Goal: Communication & Community: Answer question/provide support

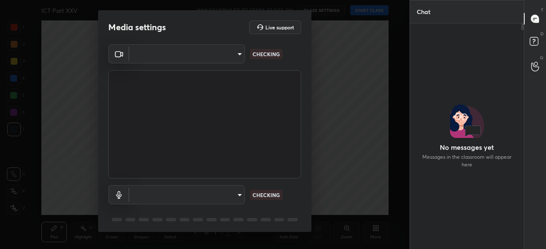
type input "912b9b36886f399732b8831a90ccb880dc6914a9708a9f121d3cf2264dc62d2b"
type input "default"
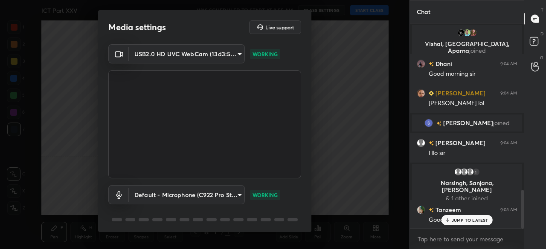
click at [171, 49] on body "1 2 3 4 5 6 7 C X Z C X Z E E Erase all H H ICT Part XXV WAS SCHEDULED TO START…" at bounding box center [273, 124] width 546 height 249
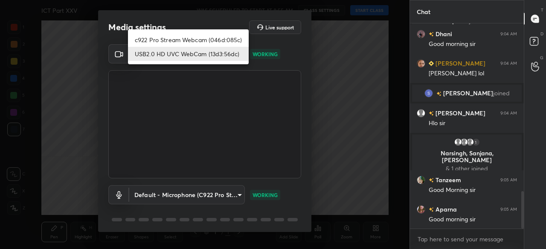
click at [181, 38] on li "c922 Pro Stream Webcam (046d:085c)" at bounding box center [188, 40] width 121 height 14
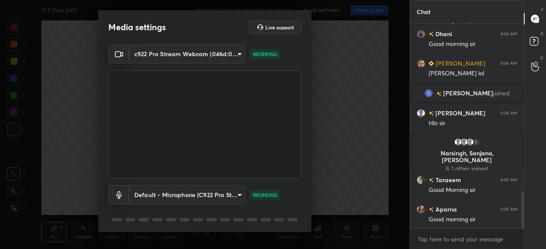
type input "73c11702fb5c816c3351b1f0b733cccece3c6c3cd48abafaa3cacc43a1f29054"
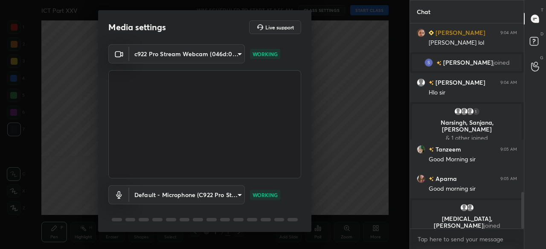
scroll to position [30, 0]
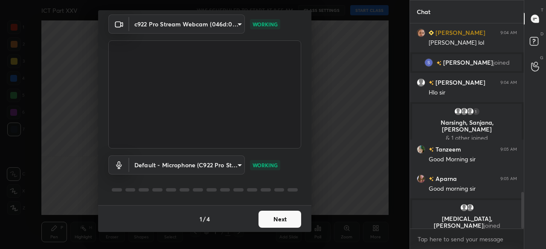
click at [292, 217] on button "Next" at bounding box center [279, 219] width 43 height 17
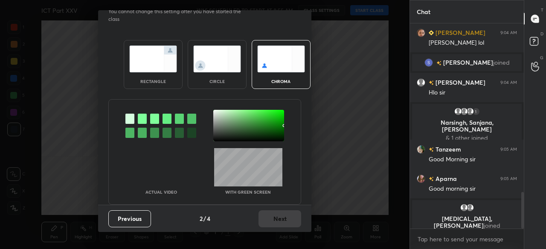
scroll to position [0, 0]
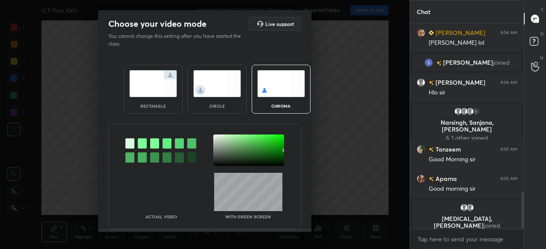
click at [276, 161] on div at bounding box center [248, 151] width 71 height 32
click at [276, 164] on div at bounding box center [248, 151] width 71 height 32
click at [278, 164] on div at bounding box center [279, 165] width 2 height 2
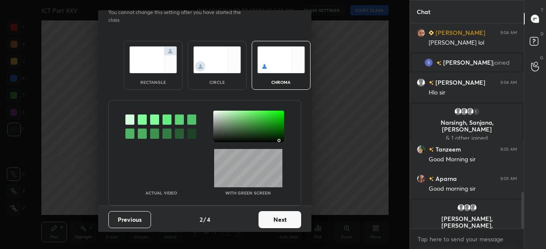
click at [284, 217] on button "Next" at bounding box center [279, 219] width 43 height 17
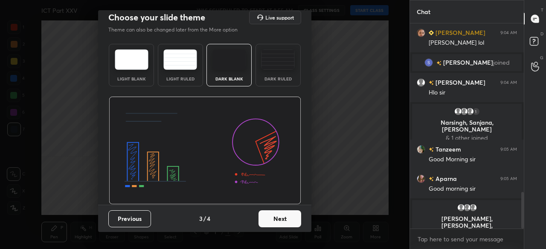
click at [289, 220] on button "Next" at bounding box center [279, 219] width 43 height 17
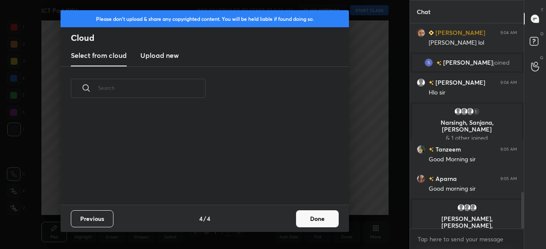
click at [314, 219] on button "Done" at bounding box center [317, 219] width 43 height 17
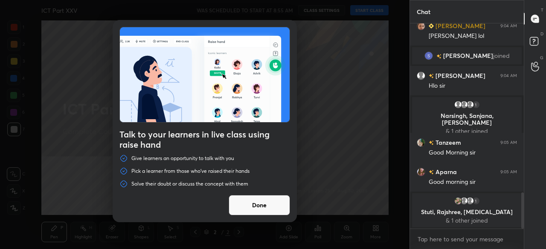
click at [275, 212] on button "Done" at bounding box center [259, 205] width 61 height 20
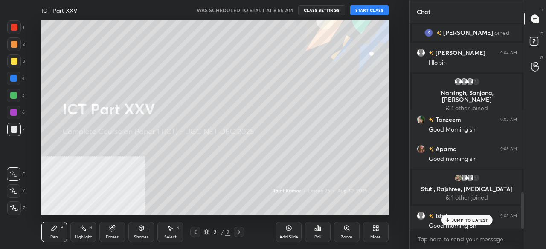
scroll to position [962, 0]
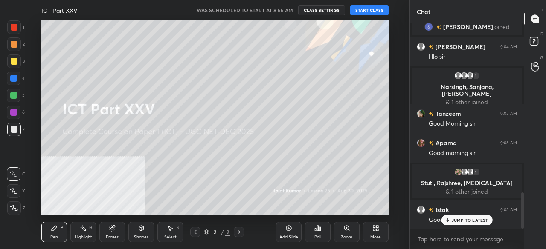
click at [367, 10] on button "START CLASS" at bounding box center [369, 10] width 38 height 10
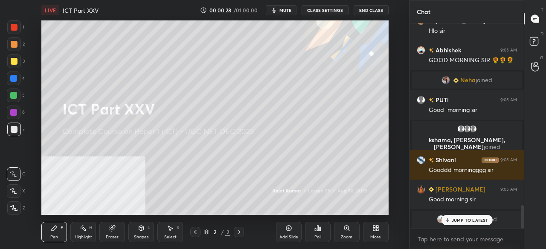
scroll to position [1624, 0]
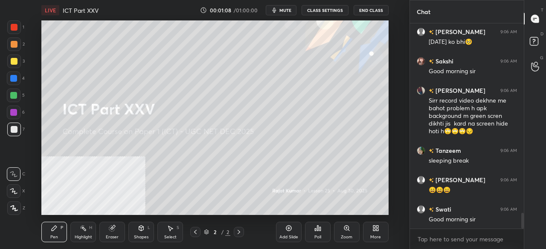
click at [18, 211] on div at bounding box center [14, 209] width 14 height 14
click at [14, 24] on div at bounding box center [14, 27] width 7 height 7
click at [376, 233] on div "More" at bounding box center [376, 232] width 26 height 20
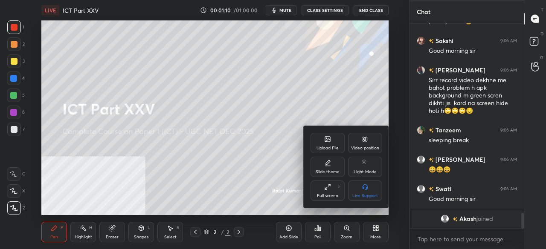
click at [372, 146] on div "Video position" at bounding box center [365, 148] width 28 height 4
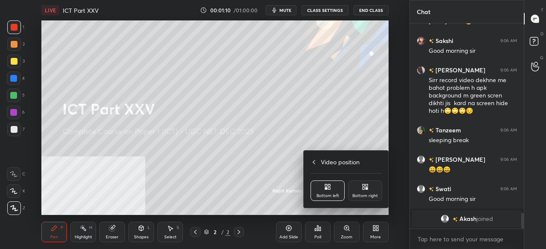
click at [368, 190] on div "Bottom right" at bounding box center [365, 191] width 34 height 20
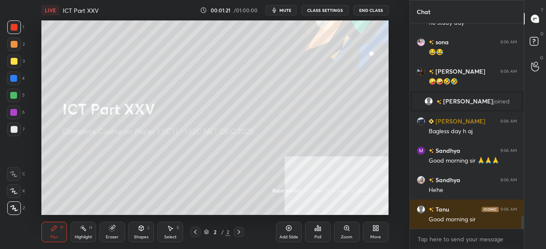
click at [377, 232] on div "More" at bounding box center [376, 232] width 26 height 20
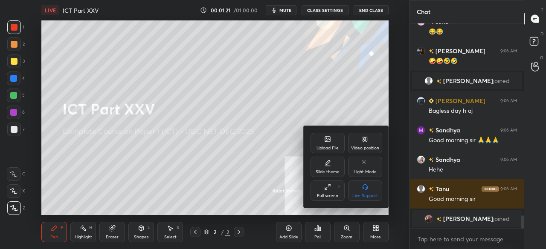
click at [325, 142] on icon at bounding box center [327, 139] width 5 height 5
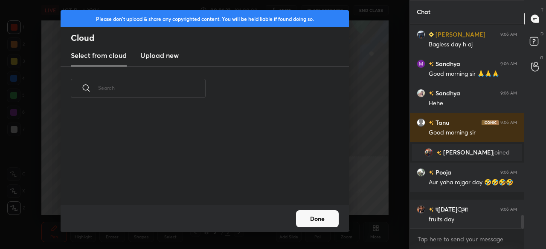
click at [151, 55] on h3 "Upload new" at bounding box center [159, 55] width 38 height 10
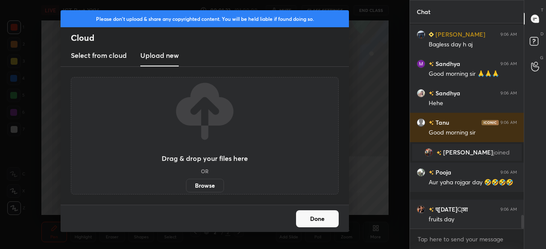
click at [204, 185] on label "Browse" at bounding box center [205, 186] width 38 height 14
click at [186, 185] on input "Browse" at bounding box center [186, 186] width 0 height 14
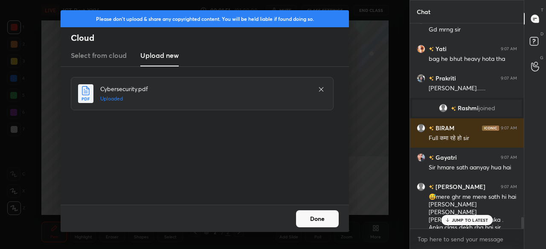
click at [317, 216] on button "Done" at bounding box center [317, 219] width 43 height 17
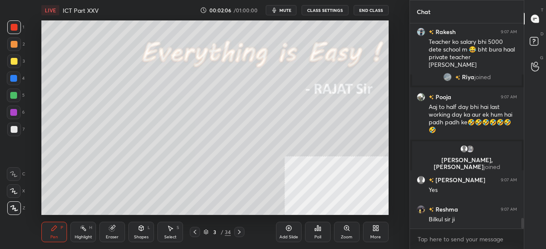
scroll to position [3851, 0]
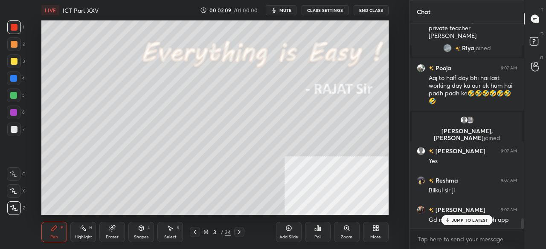
click at [472, 222] on p "JUMP TO LATEST" at bounding box center [470, 220] width 37 height 5
click at [375, 228] on icon at bounding box center [375, 228] width 7 height 7
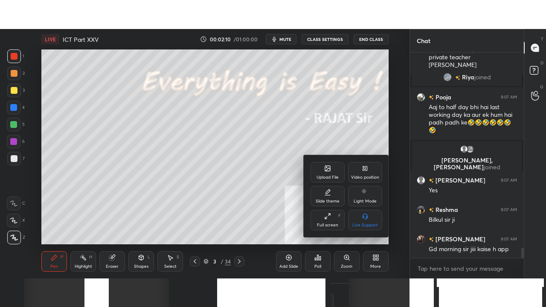
scroll to position [3896, 0]
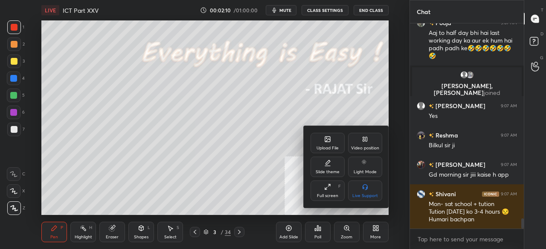
drag, startPoint x: 334, startPoint y: 188, endPoint x: 332, endPoint y: 225, distance: 37.2
click at [333, 188] on div "Full screen F" at bounding box center [327, 191] width 34 height 20
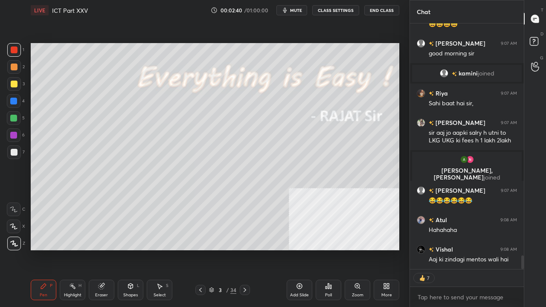
click at [14, 86] on div at bounding box center [14, 84] width 7 height 7
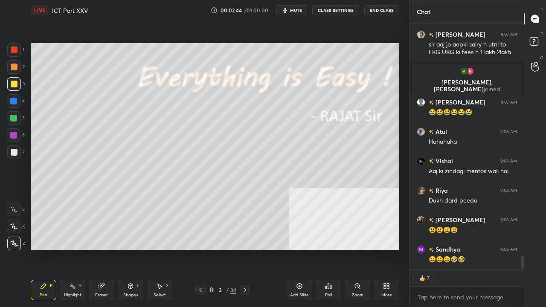
click at [243, 249] on div at bounding box center [245, 290] width 10 height 10
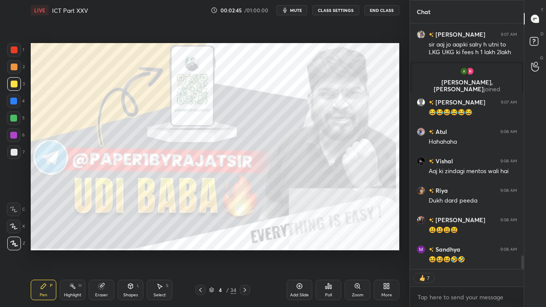
click at [243, 249] on div at bounding box center [245, 290] width 10 height 10
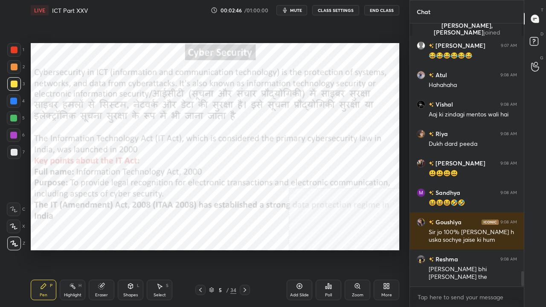
drag, startPoint x: 14, startPoint y: 46, endPoint x: 22, endPoint y: 49, distance: 8.8
click at [15, 46] on div at bounding box center [14, 50] width 14 height 14
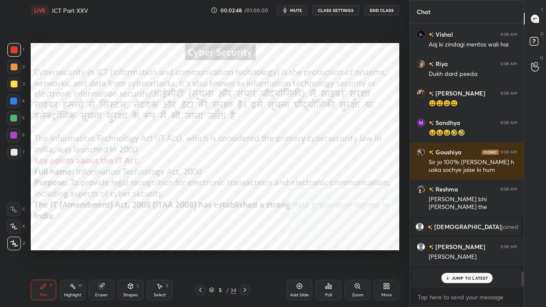
click at [455, 249] on p "JUMP TO LATEST" at bounding box center [470, 277] width 37 height 5
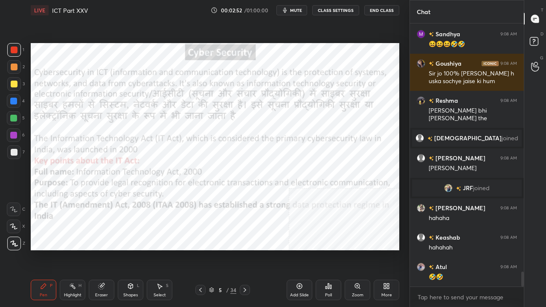
click at [246, 249] on icon at bounding box center [244, 290] width 7 height 7
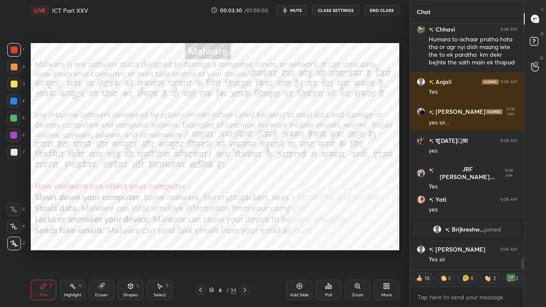
click at [12, 134] on div at bounding box center [13, 135] width 7 height 7
click at [12, 133] on div at bounding box center [13, 135] width 7 height 7
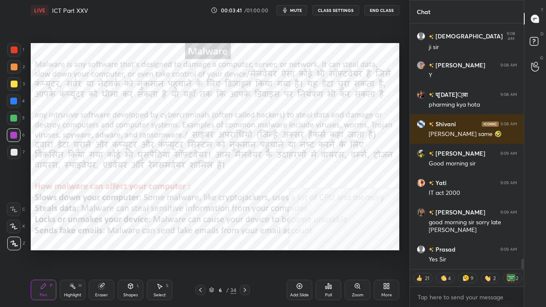
click at [13, 45] on div at bounding box center [14, 50] width 14 height 14
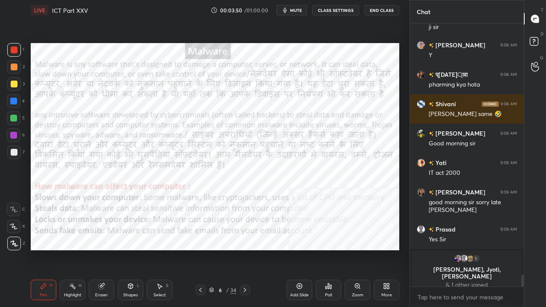
click at [203, 249] on icon at bounding box center [200, 290] width 7 height 7
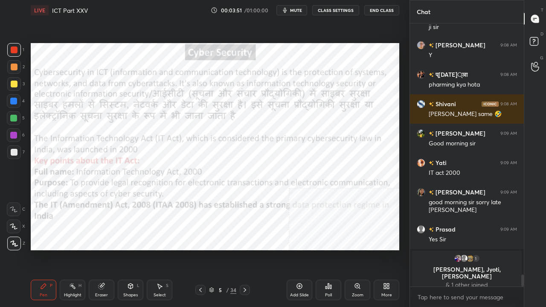
click at [298, 249] on icon at bounding box center [299, 286] width 3 height 3
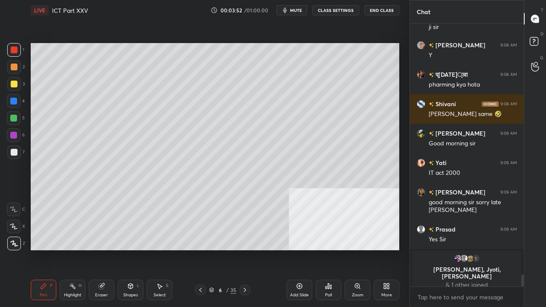
click at [14, 78] on div at bounding box center [14, 84] width 14 height 14
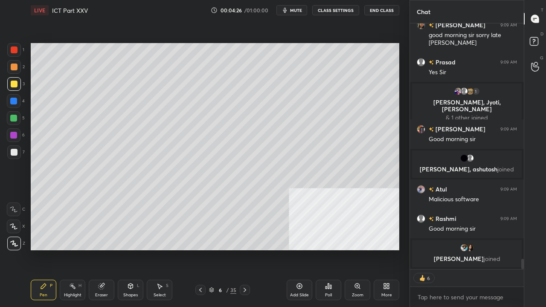
scroll to position [5575, 0]
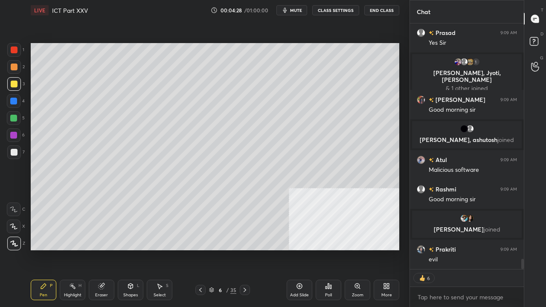
click at [16, 104] on div at bounding box center [13, 101] width 7 height 7
click at [14, 138] on div at bounding box center [13, 135] width 7 height 7
drag, startPoint x: 14, startPoint y: 137, endPoint x: 25, endPoint y: 135, distance: 11.0
click at [16, 136] on div at bounding box center [13, 135] width 7 height 7
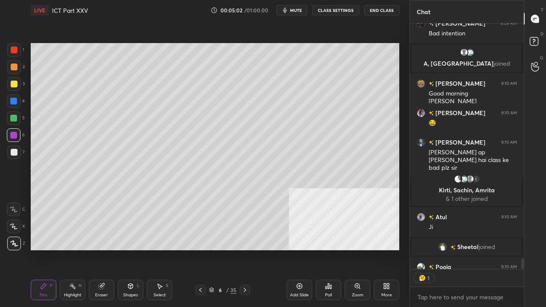
scroll to position [3, 3]
click at [16, 84] on div at bounding box center [14, 84] width 7 height 7
click at [19, 49] on div at bounding box center [14, 50] width 14 height 14
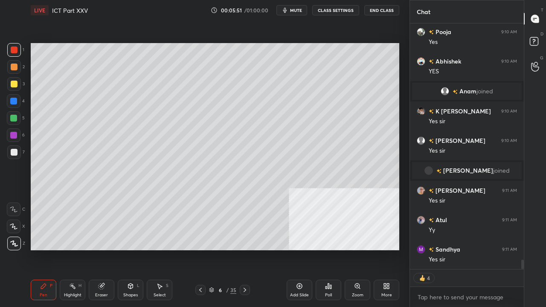
scroll to position [6186, 0]
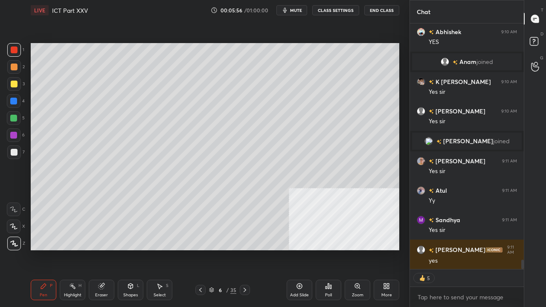
click at [11, 101] on div at bounding box center [13, 101] width 7 height 7
click at [12, 99] on div at bounding box center [13, 101] width 7 height 7
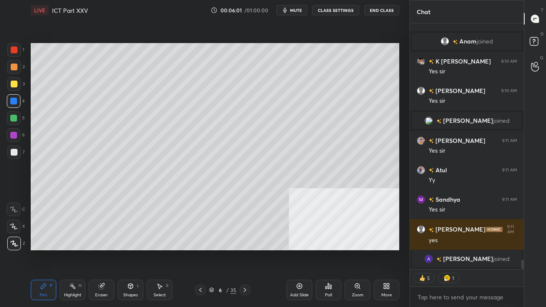
scroll to position [6178, 0]
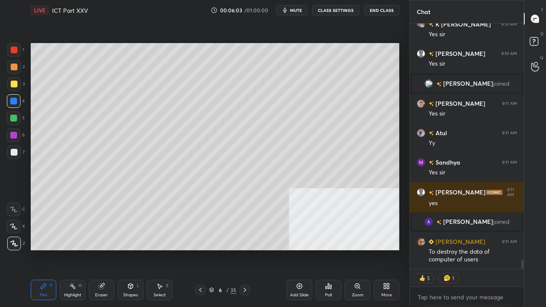
drag, startPoint x: 11, startPoint y: 83, endPoint x: 23, endPoint y: 77, distance: 13.3
click at [11, 84] on div at bounding box center [14, 84] width 7 height 7
click at [14, 100] on div at bounding box center [13, 101] width 7 height 7
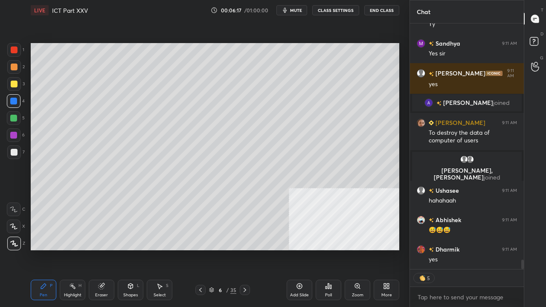
scroll to position [6310, 0]
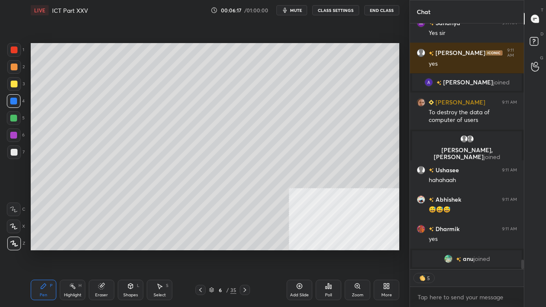
click at [14, 117] on div at bounding box center [13, 118] width 7 height 7
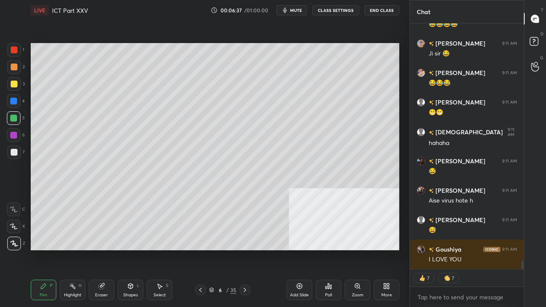
scroll to position [6784, 0]
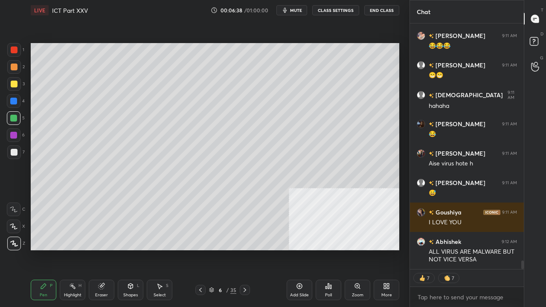
click at [15, 85] on div at bounding box center [14, 84] width 7 height 7
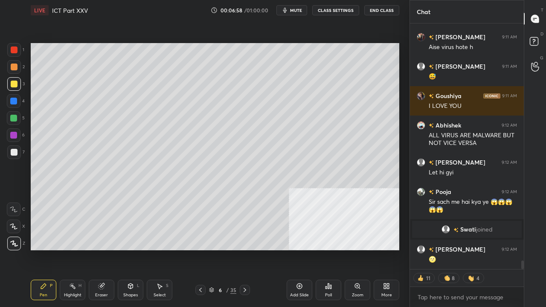
scroll to position [6795, 0]
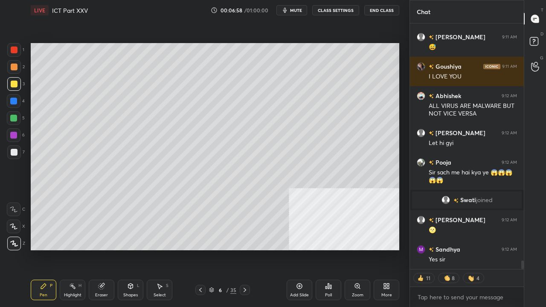
click at [10, 153] on div at bounding box center [14, 152] width 14 height 14
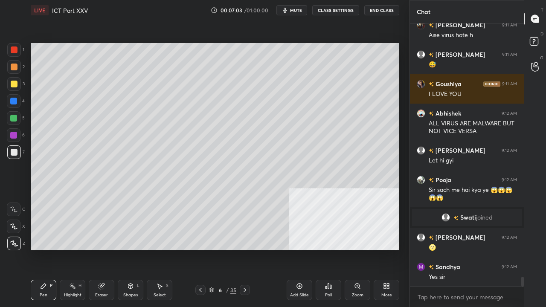
scroll to position [261, 111]
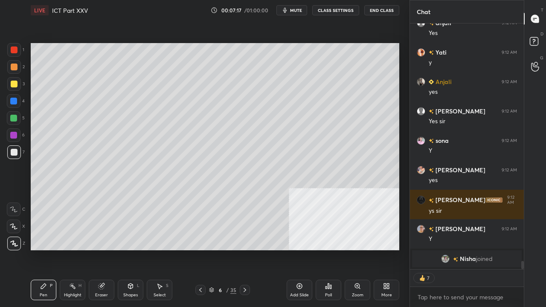
click at [15, 101] on div at bounding box center [13, 101] width 7 height 7
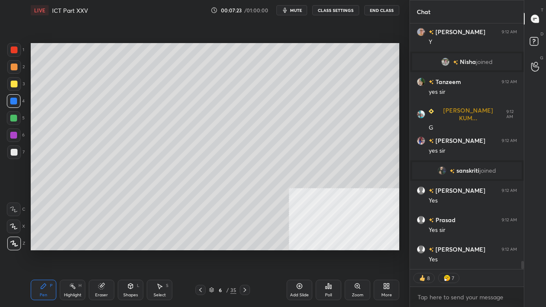
click at [246, 249] on icon at bounding box center [244, 290] width 7 height 7
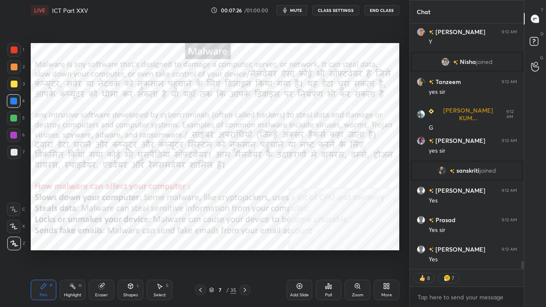
drag, startPoint x: 245, startPoint y: 291, endPoint x: 237, endPoint y: 288, distance: 8.5
click at [245, 249] on icon at bounding box center [244, 290] width 7 height 7
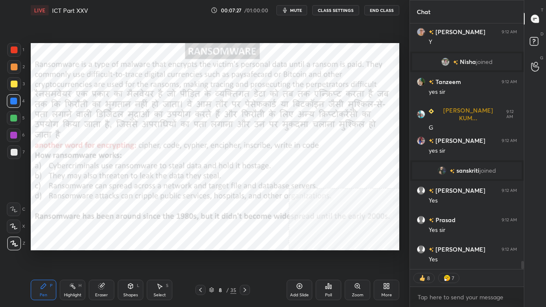
click at [201, 249] on icon at bounding box center [200, 290] width 7 height 7
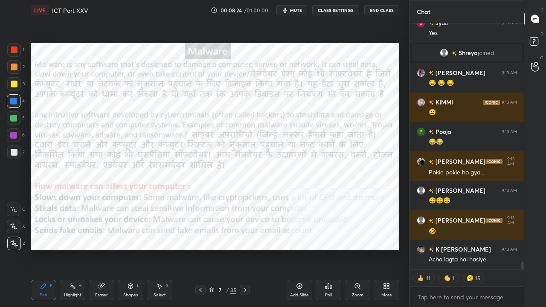
scroll to position [8020, 0]
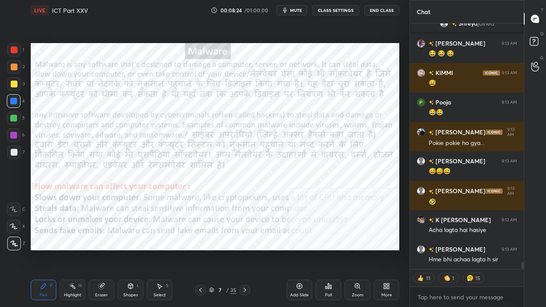
click at [12, 48] on div at bounding box center [14, 49] width 7 height 7
drag, startPoint x: 10, startPoint y: 49, endPoint x: 17, endPoint y: 49, distance: 6.9
click at [9, 49] on div at bounding box center [14, 50] width 14 height 14
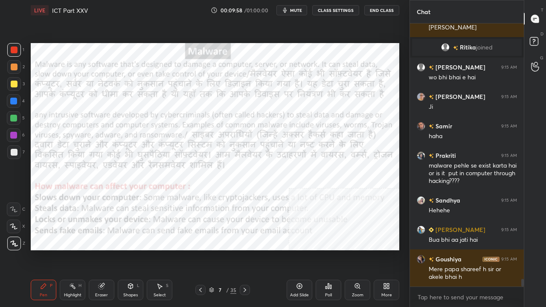
scroll to position [8560, 0]
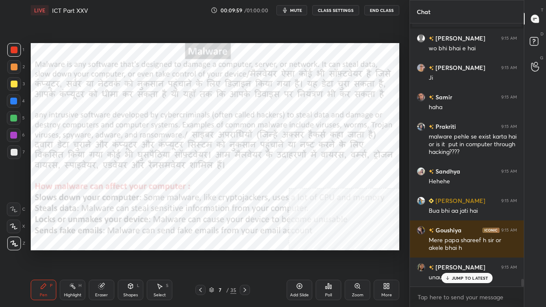
drag, startPoint x: 14, startPoint y: 49, endPoint x: 25, endPoint y: 49, distance: 11.1
click at [14, 49] on div at bounding box center [14, 49] width 7 height 7
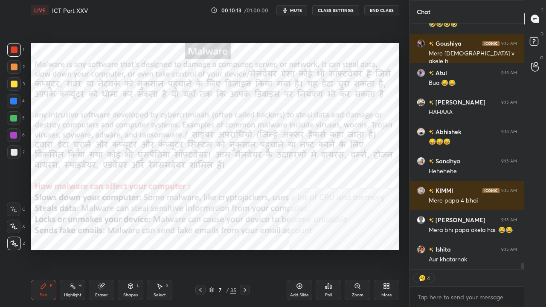
scroll to position [9057, 0]
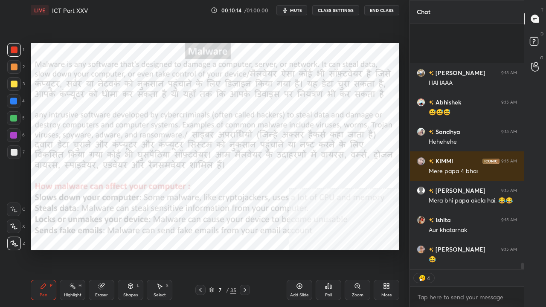
click at [14, 117] on div at bounding box center [13, 118] width 7 height 7
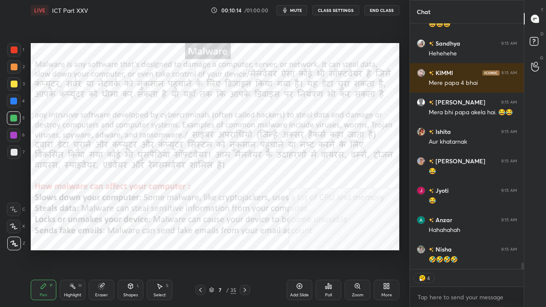
click at [15, 101] on div at bounding box center [13, 101] width 7 height 7
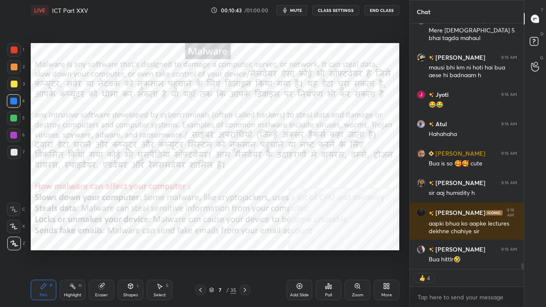
click at [11, 46] on div at bounding box center [14, 49] width 7 height 7
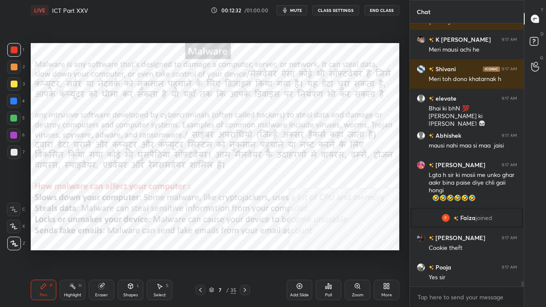
scroll to position [11954, 0]
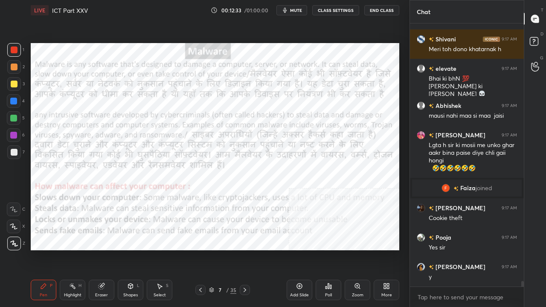
click at [12, 134] on div at bounding box center [13, 135] width 7 height 7
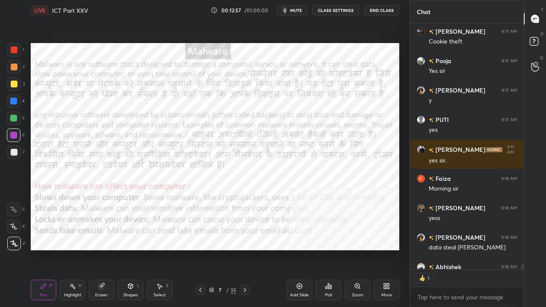
scroll to position [12178, 0]
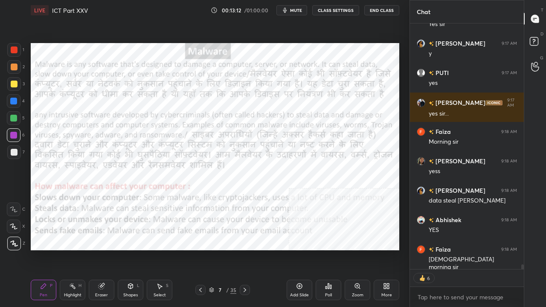
click at [15, 101] on div at bounding box center [13, 101] width 7 height 7
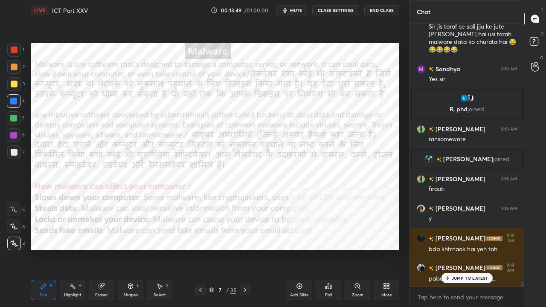
scroll to position [12179, 0]
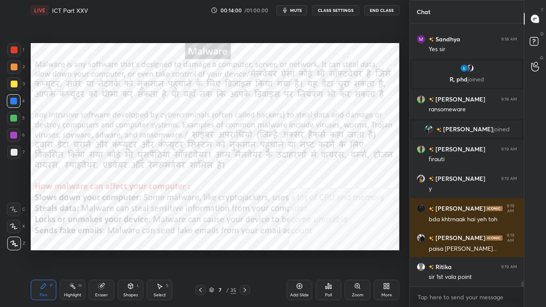
click at [13, 52] on div at bounding box center [14, 49] width 7 height 7
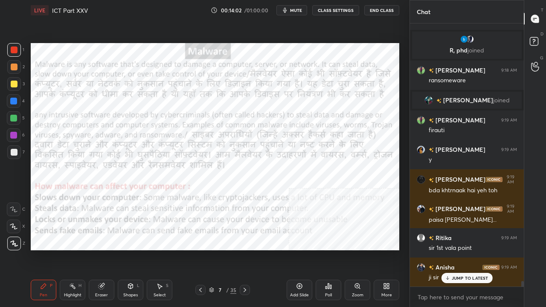
click at [217, 249] on div "7" at bounding box center [220, 289] width 9 height 5
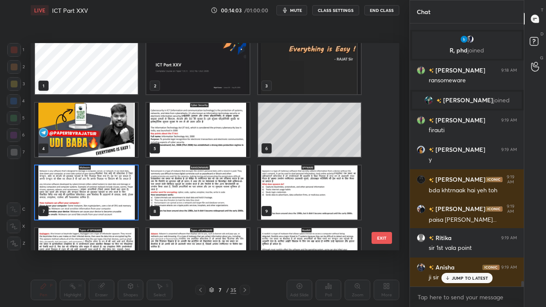
scroll to position [9, 0]
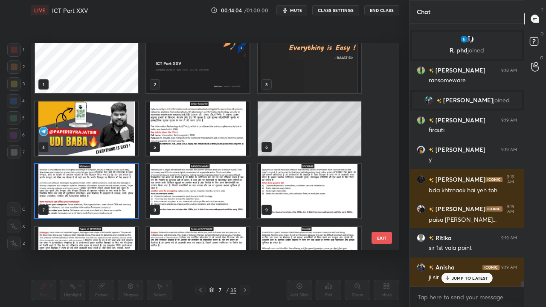
click at [115, 186] on img "grid" at bounding box center [86, 191] width 103 height 54
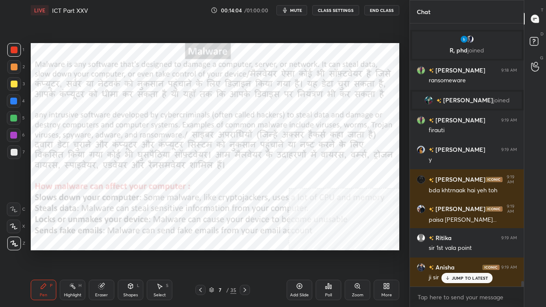
click at [115, 186] on img "grid" at bounding box center [86, 191] width 103 height 54
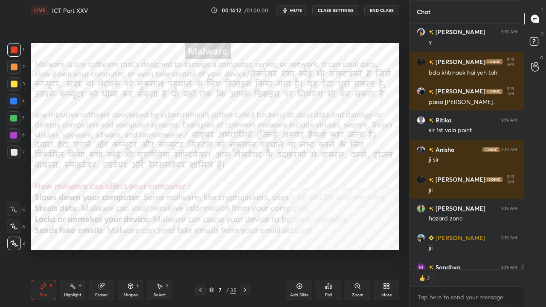
scroll to position [3, 3]
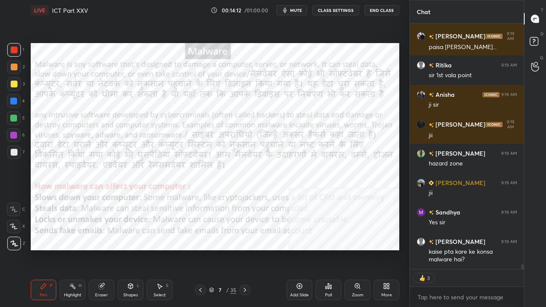
click at [244, 249] on icon at bounding box center [244, 290] width 3 height 4
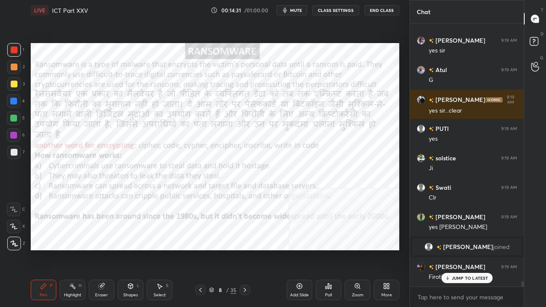
scroll to position [12491, 0]
click at [14, 100] on div at bounding box center [13, 101] width 7 height 7
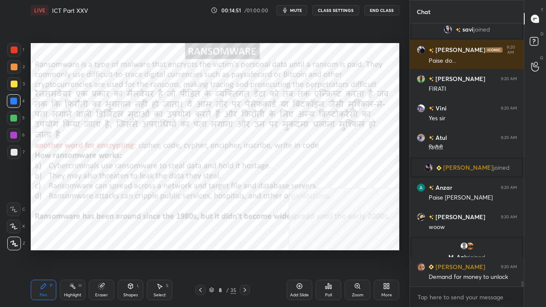
scroll to position [12712, 0]
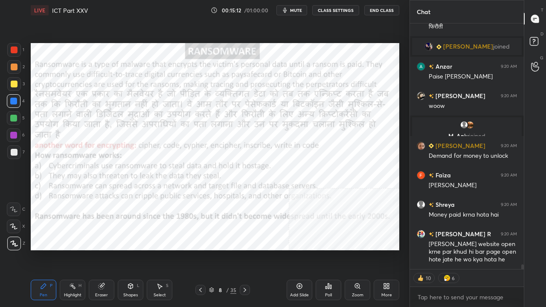
click at [14, 45] on div at bounding box center [14, 50] width 14 height 14
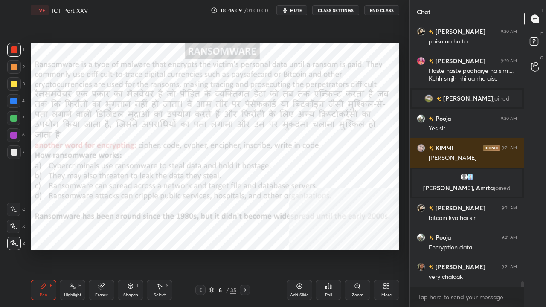
scroll to position [13045, 0]
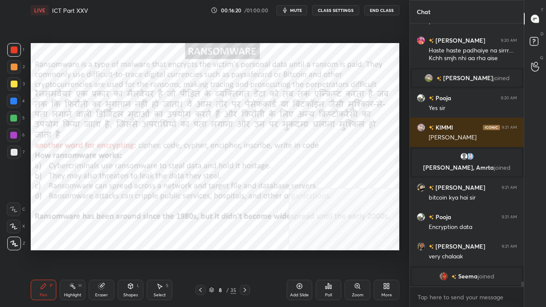
click at [12, 134] on div at bounding box center [13, 135] width 7 height 7
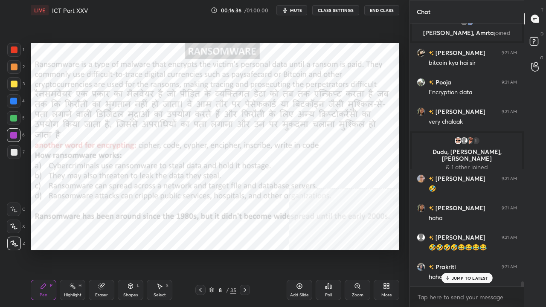
scroll to position [13251, 0]
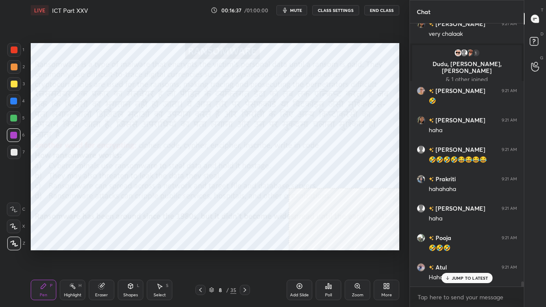
click at [45, 185] on div "Setting up your live class Poll for secs No correct answer Start poll" at bounding box center [214, 146] width 375 height 252
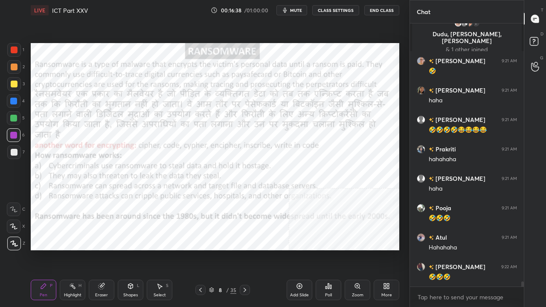
click at [56, 249] on div "Setting up your live class Poll for secs No correct answer Start poll" at bounding box center [214, 146] width 375 height 252
click at [55, 249] on div "Setting up your live class Poll for secs No correct answer Start poll" at bounding box center [214, 146] width 375 height 252
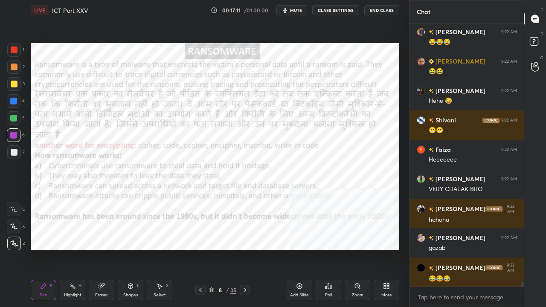
scroll to position [13642, 0]
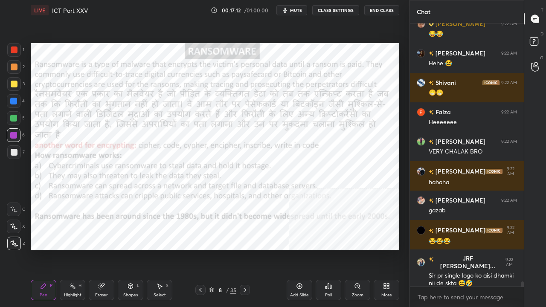
click at [9, 101] on div at bounding box center [14, 101] width 14 height 14
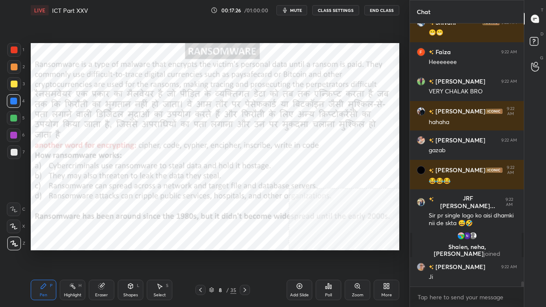
scroll to position [13554, 0]
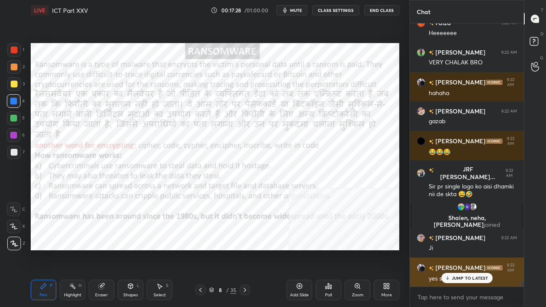
click at [445, 249] on div "JUMP TO LATEST" at bounding box center [466, 278] width 51 height 10
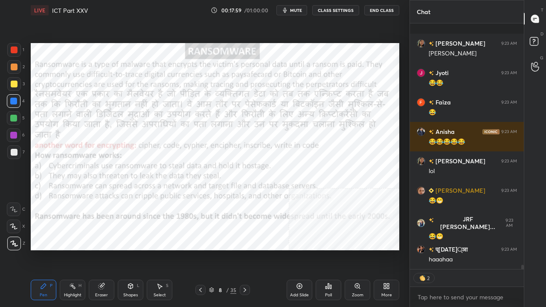
scroll to position [14503, 0]
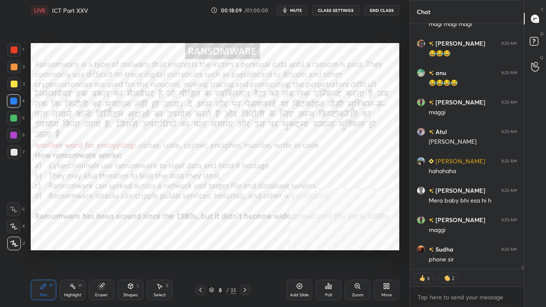
click at [15, 48] on div at bounding box center [14, 49] width 7 height 7
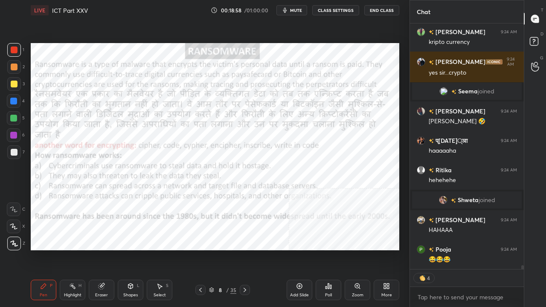
click at [13, 135] on div at bounding box center [13, 135] width 7 height 7
click at [14, 134] on div at bounding box center [13, 135] width 7 height 7
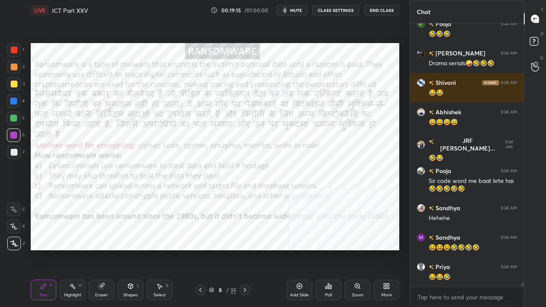
click at [11, 53] on div at bounding box center [14, 50] width 14 height 14
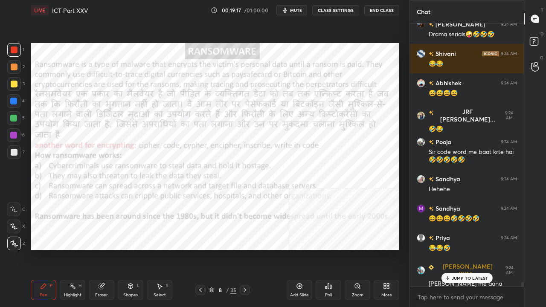
click at [475, 249] on p "JUMP TO LATEST" at bounding box center [470, 277] width 37 height 5
click at [214, 249] on div "8 / 35" at bounding box center [222, 290] width 27 height 8
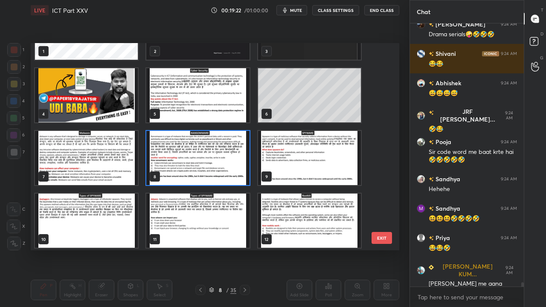
click at [309, 161] on img "grid" at bounding box center [309, 158] width 103 height 54
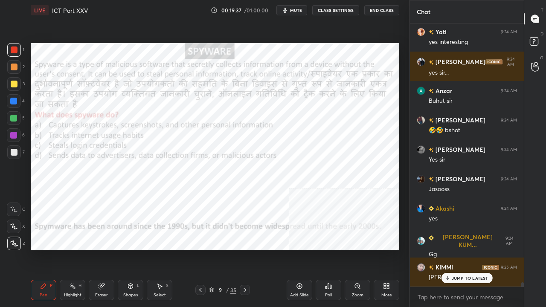
click at [9, 133] on div at bounding box center [14, 135] width 14 height 14
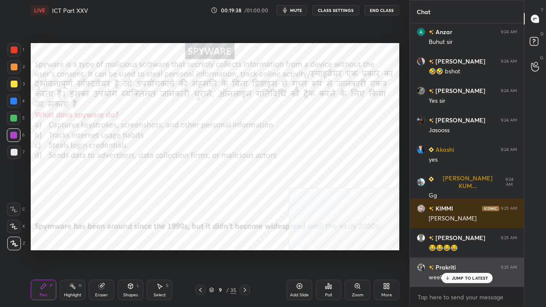
click at [449, 249] on div "JUMP TO LATEST" at bounding box center [466, 278] width 51 height 10
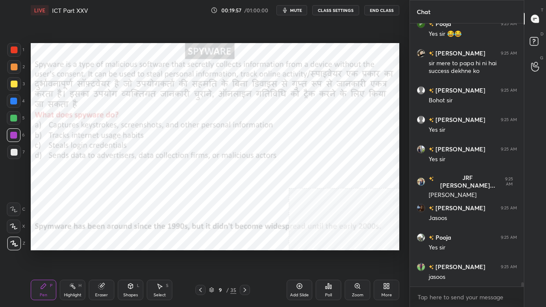
click at [14, 47] on div at bounding box center [14, 49] width 7 height 7
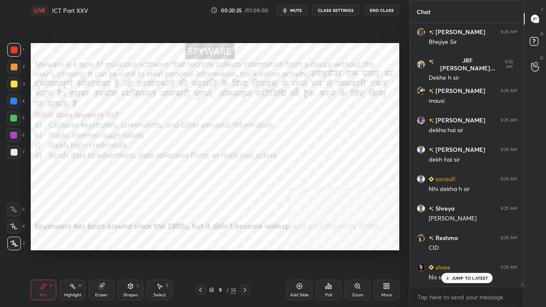
click at [16, 100] on div at bounding box center [13, 101] width 7 height 7
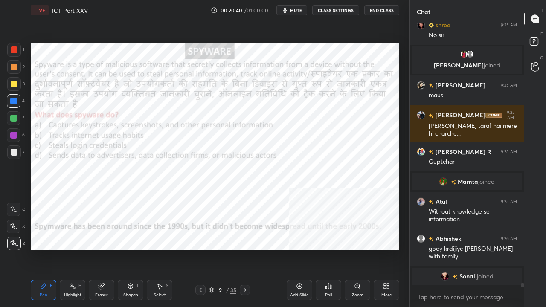
click at [14, 46] on div at bounding box center [14, 50] width 14 height 14
click at [14, 46] on div at bounding box center [14, 49] width 7 height 7
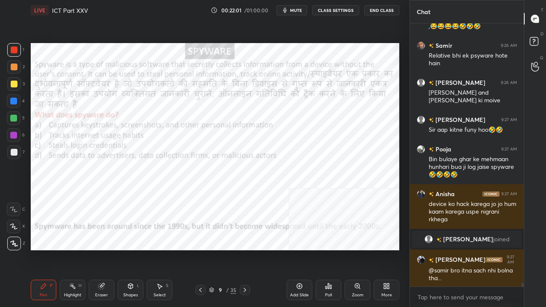
scroll to position [17862, 0]
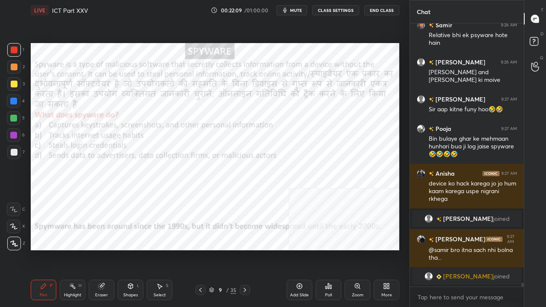
click at [14, 101] on div at bounding box center [13, 101] width 7 height 7
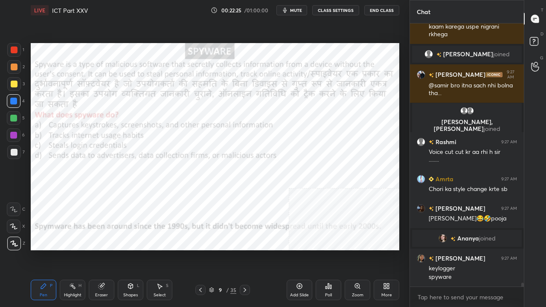
scroll to position [17814, 0]
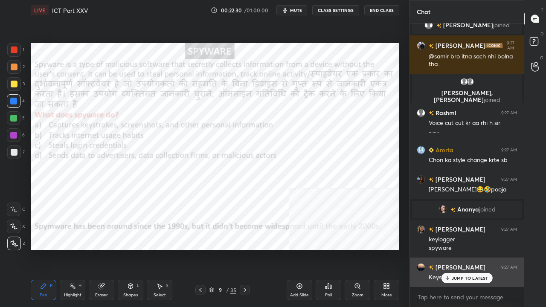
click at [472, 249] on p "JUMP TO LATEST" at bounding box center [470, 277] width 37 height 5
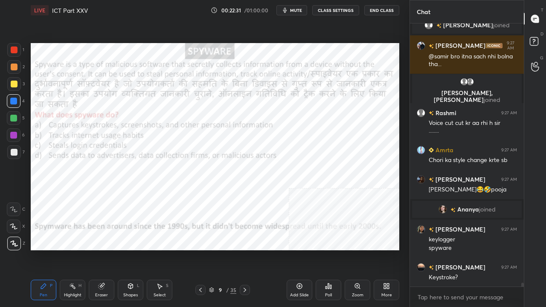
click at [14, 137] on div at bounding box center [13, 135] width 7 height 7
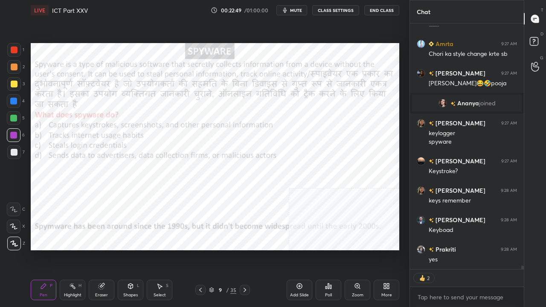
scroll to position [17950, 0]
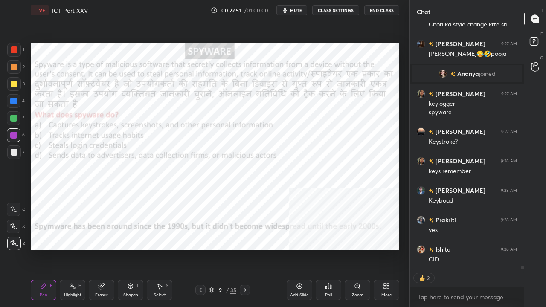
click at [13, 46] on div at bounding box center [14, 50] width 14 height 14
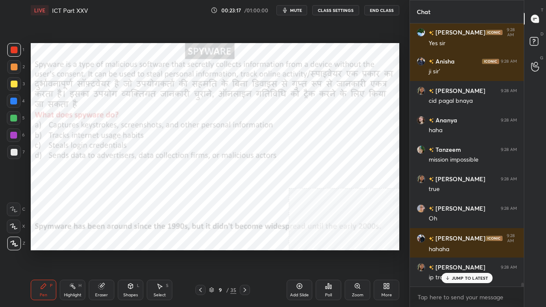
scroll to position [18322, 0]
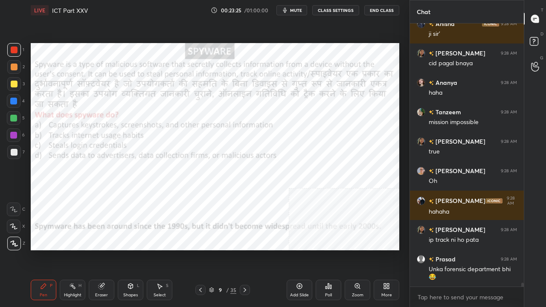
click at [15, 132] on div at bounding box center [13, 135] width 7 height 7
click at [15, 133] on div at bounding box center [13, 135] width 7 height 7
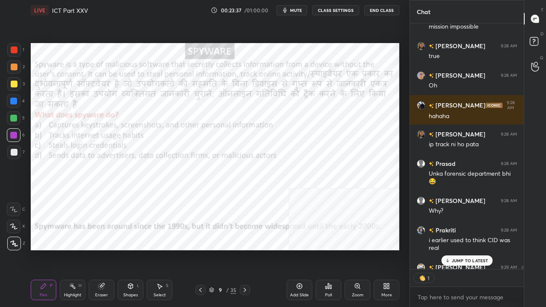
scroll to position [3, 3]
click at [12, 100] on div at bounding box center [13, 101] width 7 height 7
drag, startPoint x: 466, startPoint y: 261, endPoint x: 457, endPoint y: 259, distance: 9.5
click at [466, 249] on p "JUMP TO LATEST" at bounding box center [470, 260] width 37 height 5
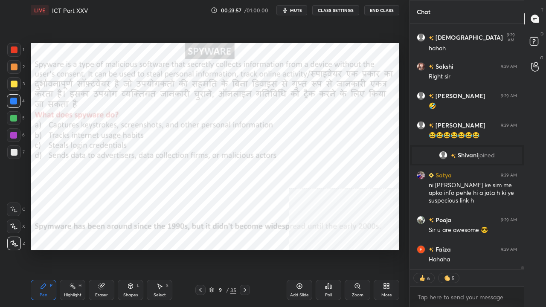
scroll to position [18682, 0]
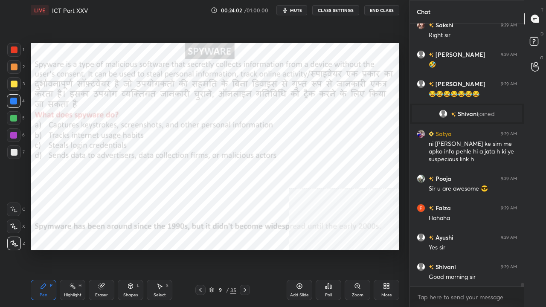
click at [298, 10] on span "mute" at bounding box center [296, 10] width 12 height 6
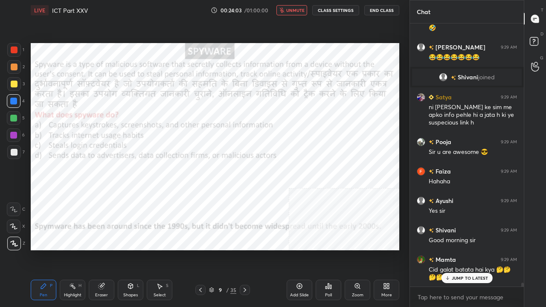
click at [296, 11] on span "unmute" at bounding box center [295, 10] width 18 height 6
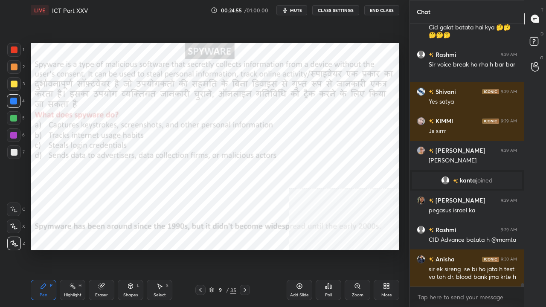
scroll to position [19002, 0]
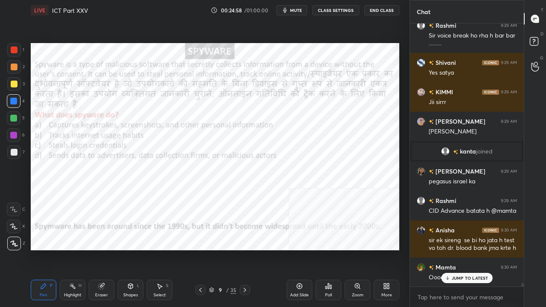
click at [200, 249] on icon at bounding box center [200, 290] width 7 height 7
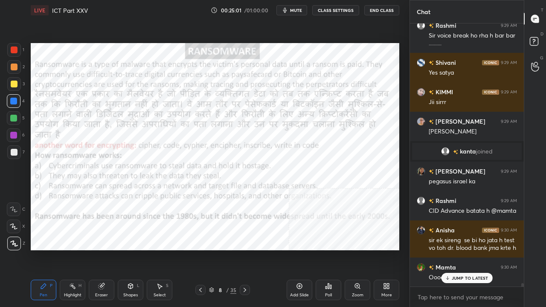
click at [246, 249] on icon at bounding box center [244, 290] width 7 height 7
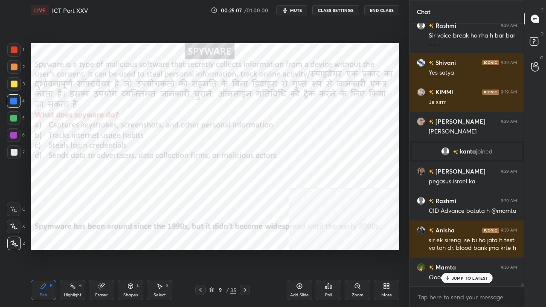
click at [297, 9] on span "mute" at bounding box center [296, 10] width 12 height 6
click at [299, 4] on div "LIVE ICT Part XXV 00:25:18 / 01:00:00 unmute CLASS SETTINGS End Class" at bounding box center [215, 10] width 368 height 20
click at [298, 7] on button "unmute" at bounding box center [291, 10] width 31 height 10
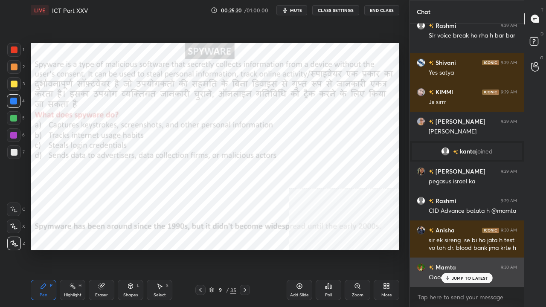
drag, startPoint x: 474, startPoint y: 276, endPoint x: 453, endPoint y: 277, distance: 21.3
click at [473, 249] on p "JUMP TO LATEST" at bounding box center [470, 277] width 37 height 5
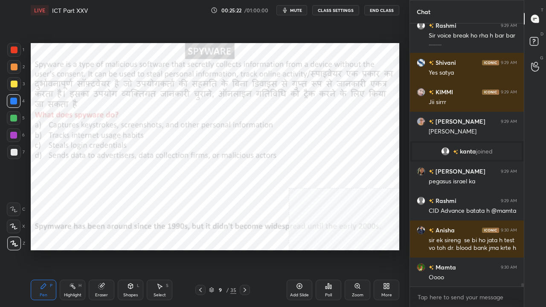
click at [244, 249] on icon at bounding box center [244, 290] width 7 height 7
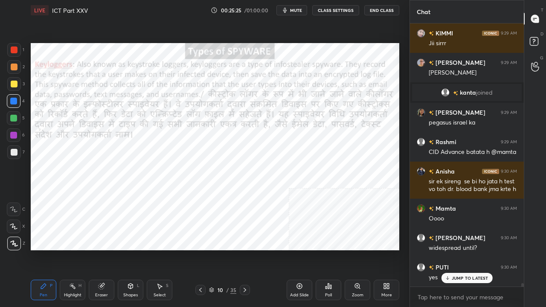
scroll to position [19091, 0]
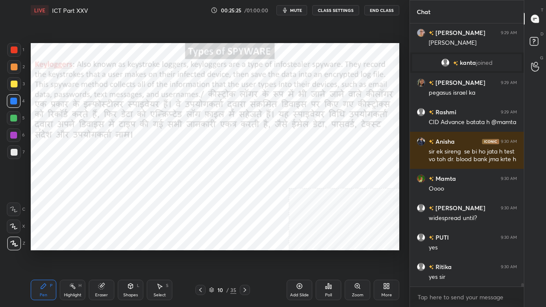
click at [204, 249] on div at bounding box center [200, 290] width 10 height 10
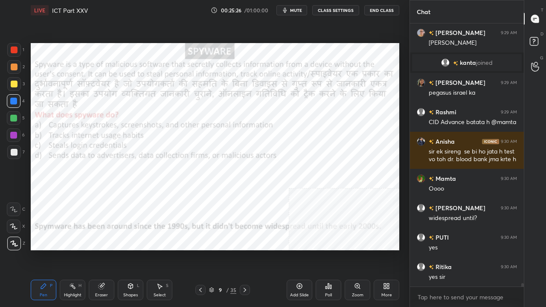
scroll to position [19120, 0]
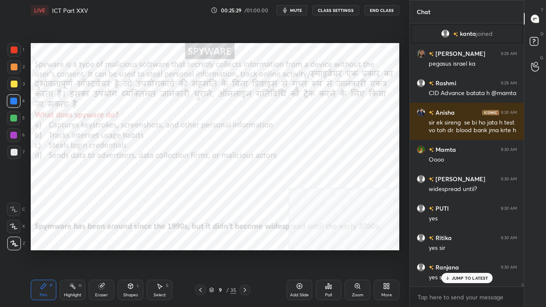
click at [245, 249] on icon at bounding box center [244, 290] width 7 height 7
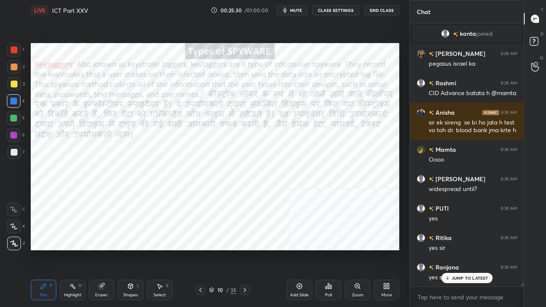
scroll to position [19150, 0]
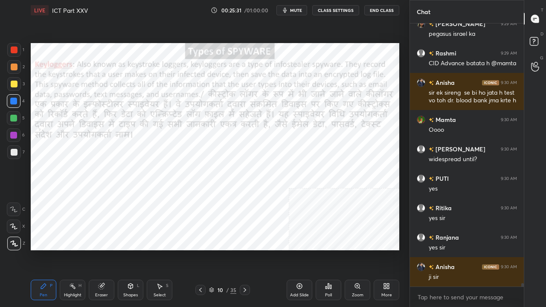
drag, startPoint x: 199, startPoint y: 288, endPoint x: 198, endPoint y: 283, distance: 5.2
click at [199, 249] on icon at bounding box center [200, 290] width 7 height 7
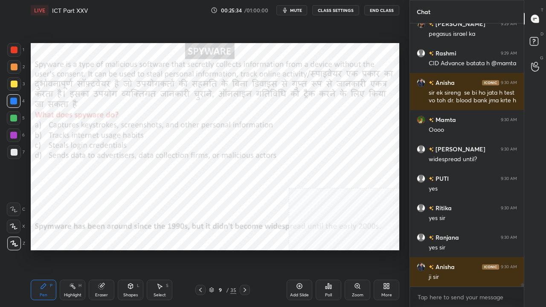
click at [244, 249] on icon at bounding box center [244, 290] width 7 height 7
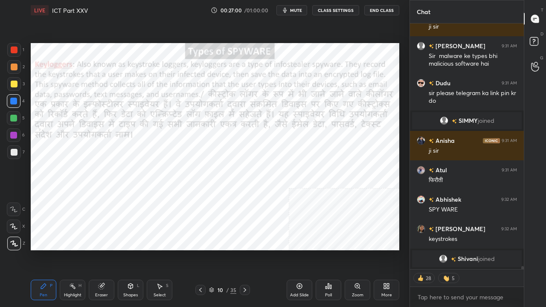
scroll to position [19158, 0]
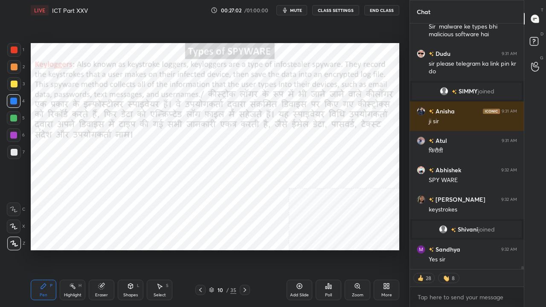
click at [10, 49] on div at bounding box center [14, 50] width 14 height 14
click at [14, 136] on div at bounding box center [13, 135] width 7 height 7
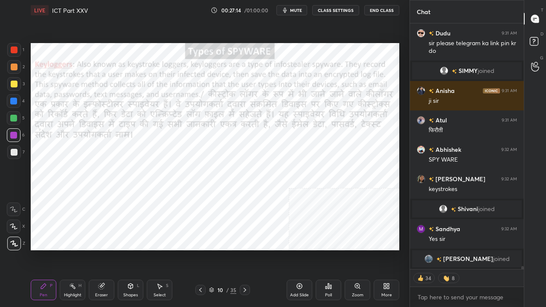
scroll to position [19191, 0]
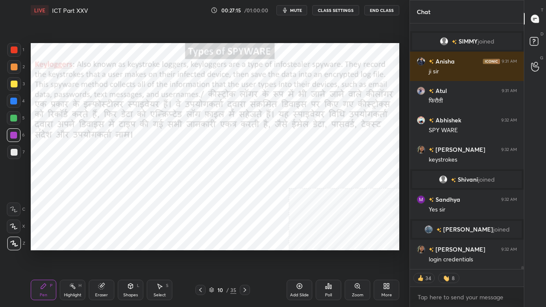
click at [245, 249] on icon at bounding box center [244, 290] width 7 height 7
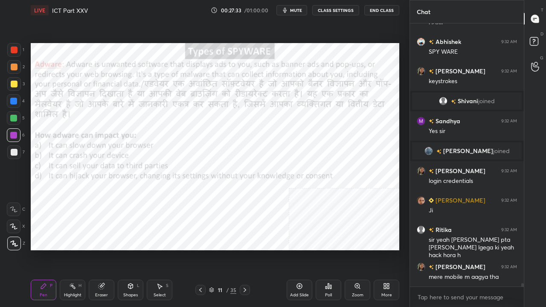
scroll to position [19299, 0]
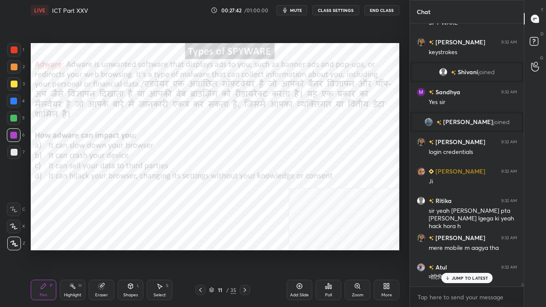
click at [471, 249] on p "JUMP TO LATEST" at bounding box center [470, 277] width 37 height 5
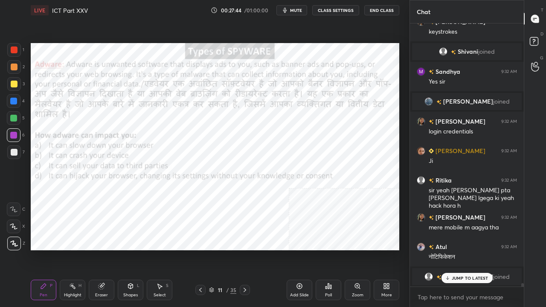
click at [102, 249] on div "Eraser" at bounding box center [102, 290] width 26 height 20
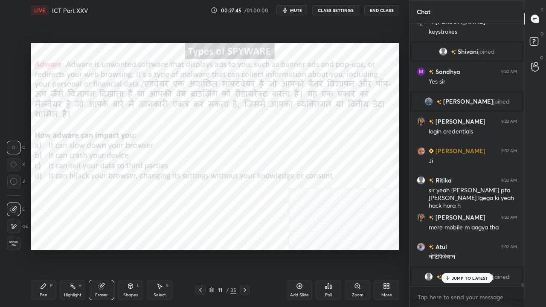
click at [15, 225] on icon at bounding box center [13, 226] width 7 height 7
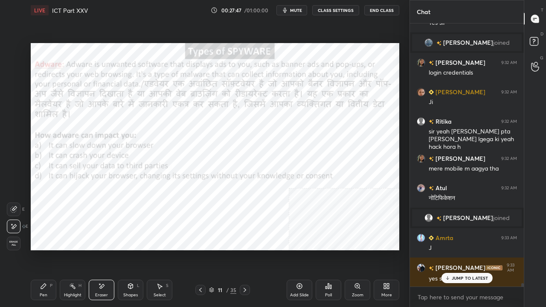
scroll to position [19353, 0]
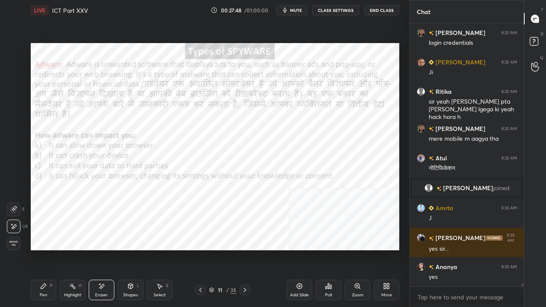
click at [43, 249] on div "Pen" at bounding box center [44, 295] width 8 height 4
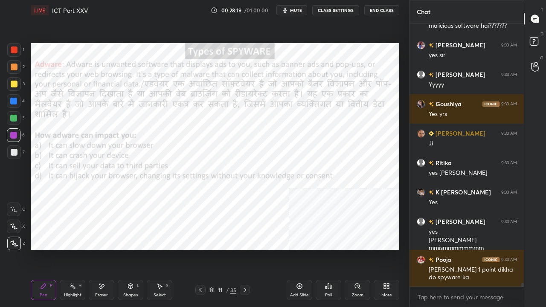
scroll to position [19779, 0]
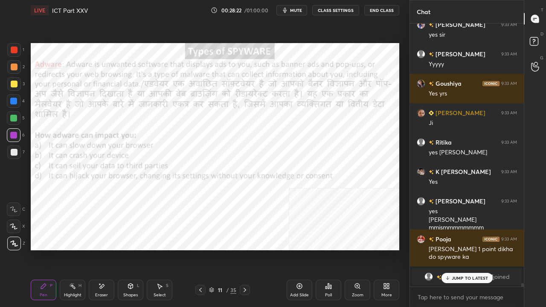
click at [466, 249] on p "JUMP TO LATEST" at bounding box center [470, 277] width 37 height 5
click at [203, 249] on icon at bounding box center [200, 290] width 7 height 7
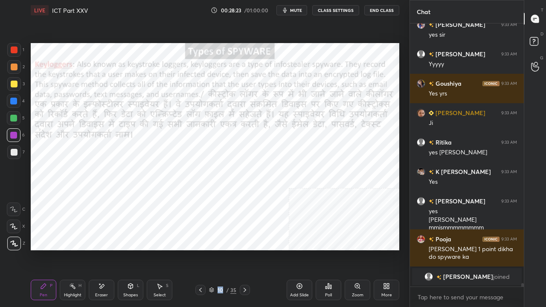
click at [203, 249] on icon at bounding box center [200, 290] width 7 height 7
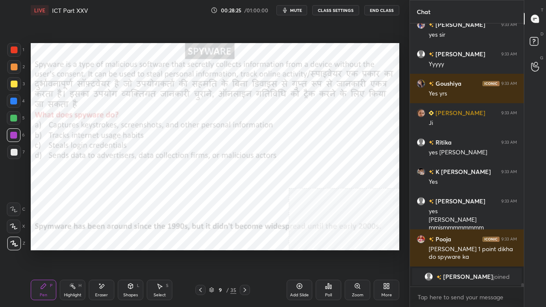
scroll to position [19809, 0]
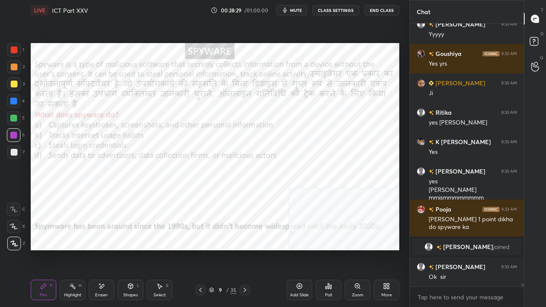
click at [244, 249] on icon at bounding box center [244, 290] width 7 height 7
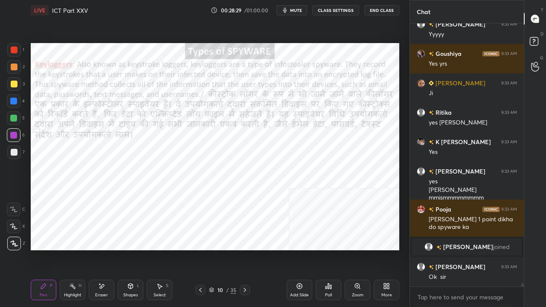
click at [244, 249] on icon at bounding box center [244, 290] width 7 height 7
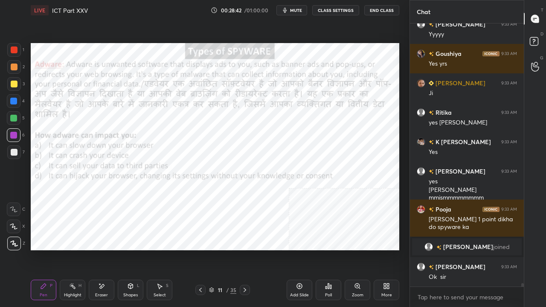
click at [12, 102] on div at bounding box center [13, 101] width 7 height 7
drag, startPoint x: 16, startPoint y: 49, endPoint x: 27, endPoint y: 55, distance: 12.2
click at [15, 50] on div at bounding box center [14, 49] width 7 height 7
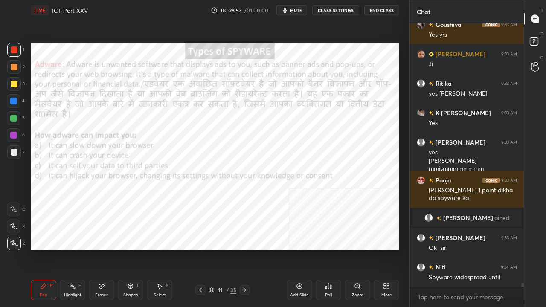
scroll to position [19868, 0]
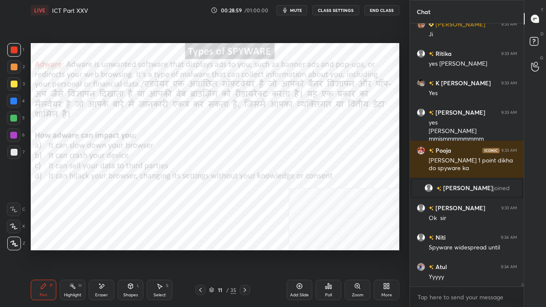
click at [14, 99] on div at bounding box center [13, 101] width 7 height 7
drag, startPoint x: 14, startPoint y: 98, endPoint x: 26, endPoint y: 101, distance: 11.7
click at [15, 99] on div at bounding box center [13, 101] width 7 height 7
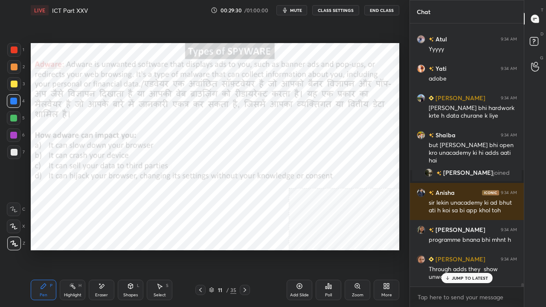
scroll to position [20124, 0]
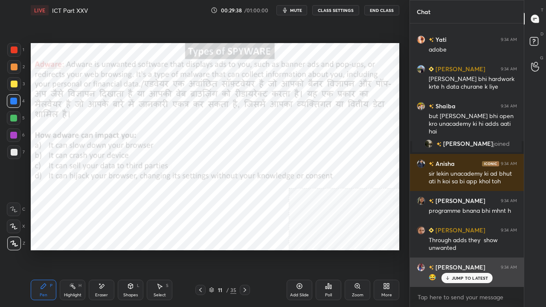
click at [465, 249] on p "JUMP TO LATEST" at bounding box center [470, 277] width 37 height 5
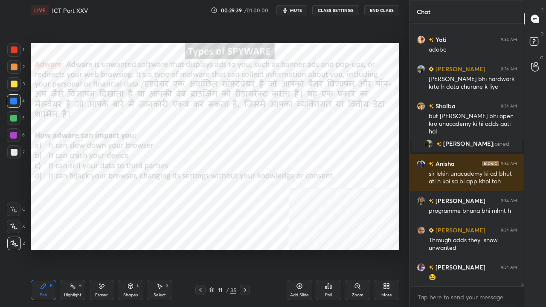
click at [17, 45] on div at bounding box center [14, 50] width 14 height 14
click at [17, 46] on div at bounding box center [14, 50] width 14 height 14
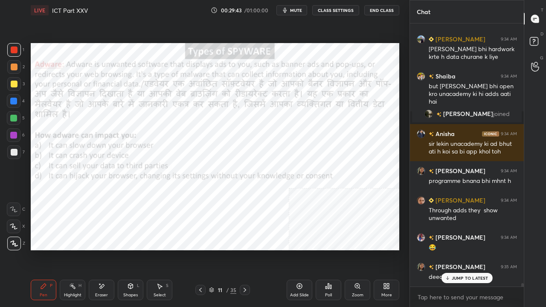
scroll to position [20183, 0]
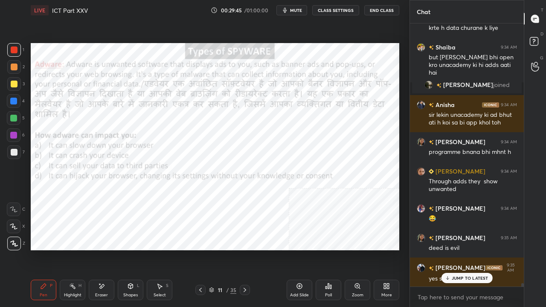
click at [13, 133] on div at bounding box center [13, 135] width 7 height 7
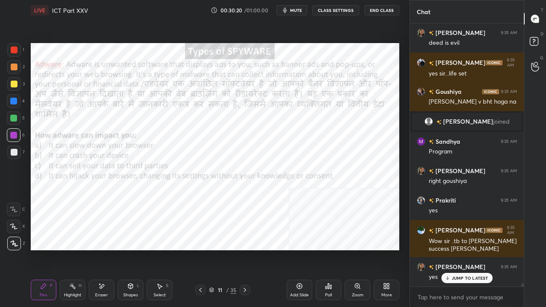
scroll to position [20179, 0]
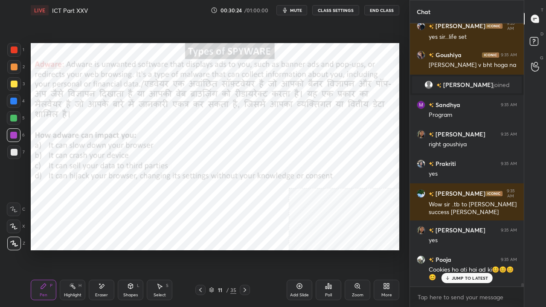
click at [11, 101] on div at bounding box center [13, 101] width 7 height 7
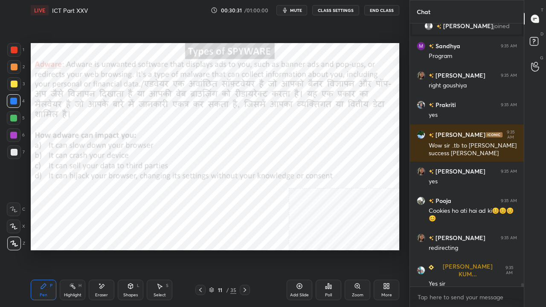
scroll to position [20258, 0]
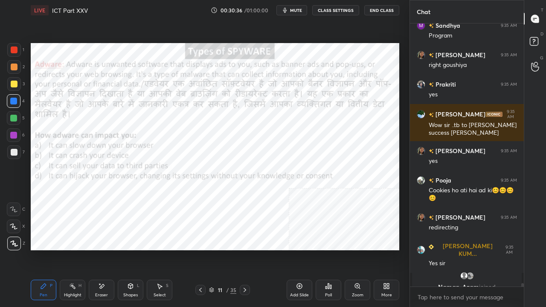
click at [14, 47] on div at bounding box center [14, 49] width 7 height 7
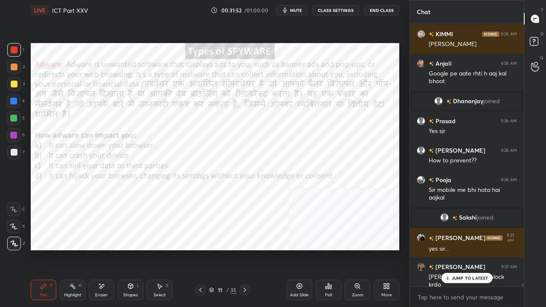
scroll to position [20575, 0]
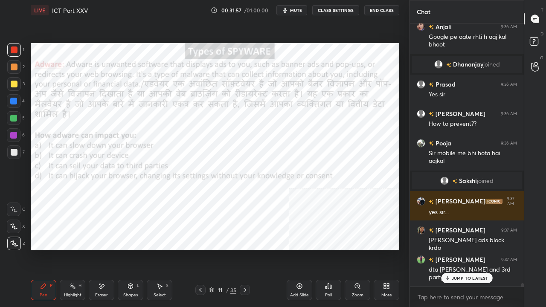
click at [14, 132] on div at bounding box center [13, 135] width 7 height 7
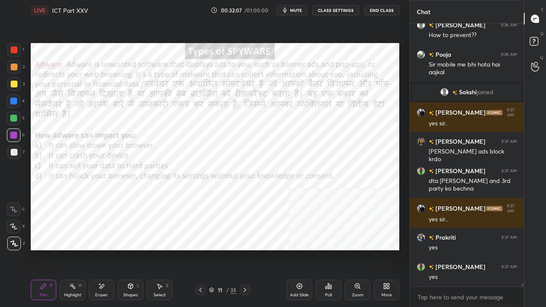
scroll to position [20693, 0]
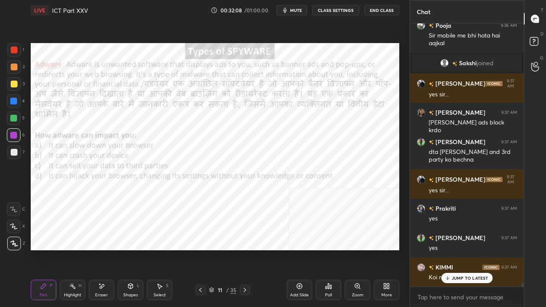
click at [9, 100] on div at bounding box center [14, 101] width 14 height 14
click at [15, 51] on div at bounding box center [14, 49] width 7 height 7
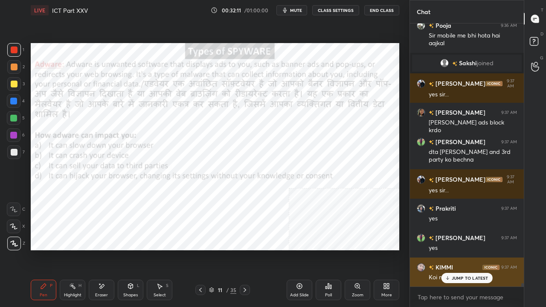
click at [455, 249] on p "JUMP TO LATEST" at bounding box center [470, 277] width 37 height 5
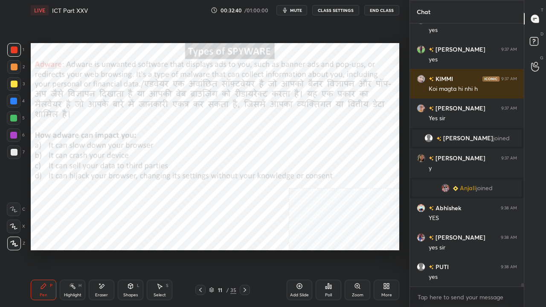
scroll to position [20780, 0]
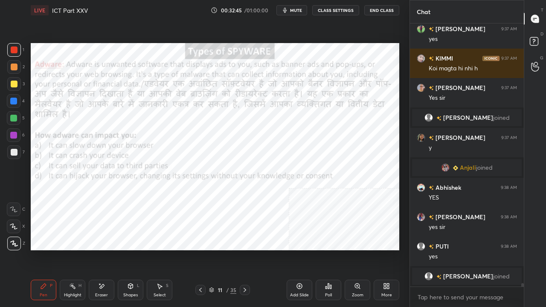
drag, startPoint x: 14, startPoint y: 98, endPoint x: 22, endPoint y: 98, distance: 8.1
click at [14, 98] on div at bounding box center [13, 101] width 7 height 7
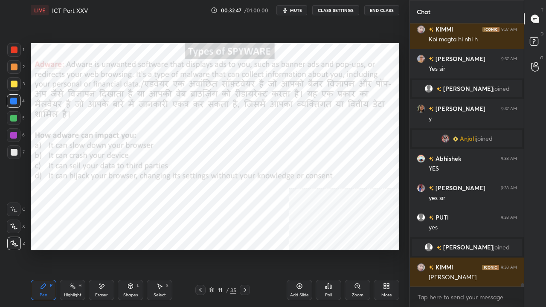
scroll to position [20823, 0]
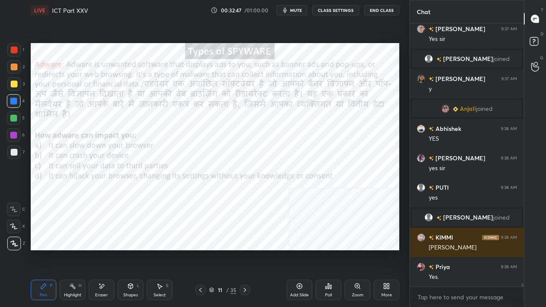
click at [219, 249] on div "11" at bounding box center [220, 289] width 9 height 5
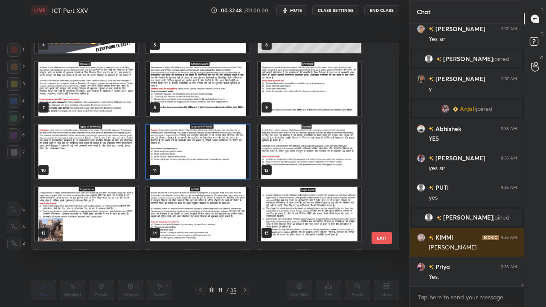
scroll to position [113, 0]
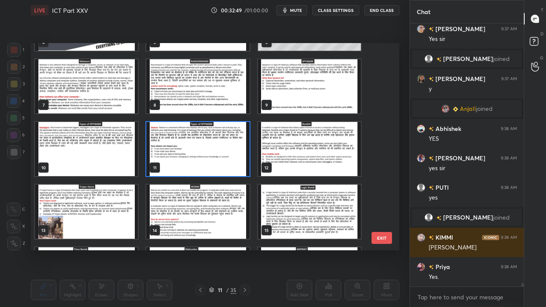
click at [313, 142] on img "grid" at bounding box center [309, 149] width 103 height 54
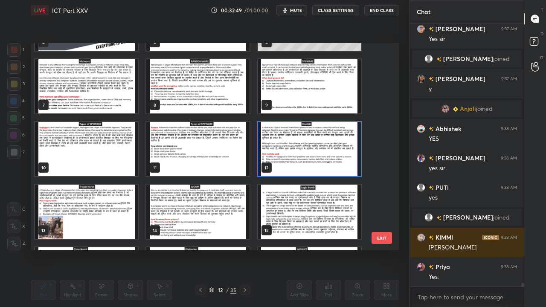
click at [313, 142] on img "grid" at bounding box center [309, 149] width 103 height 54
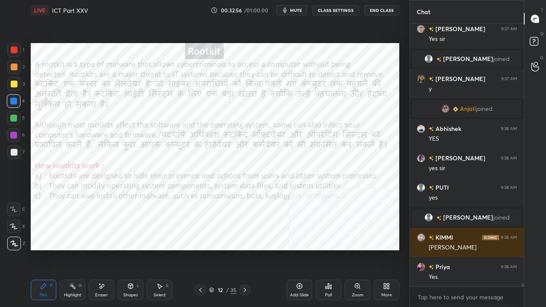
click at [11, 47] on div at bounding box center [14, 49] width 7 height 7
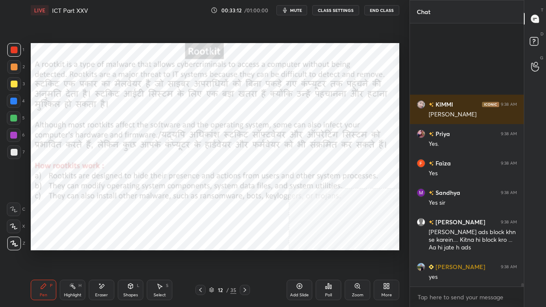
scroll to position [21073, 0]
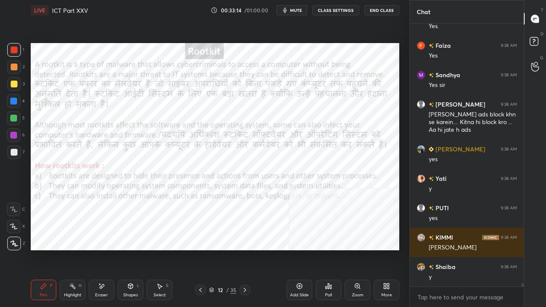
click at [15, 137] on div at bounding box center [13, 135] width 7 height 7
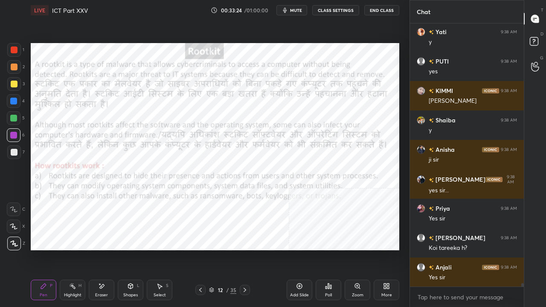
scroll to position [21250, 0]
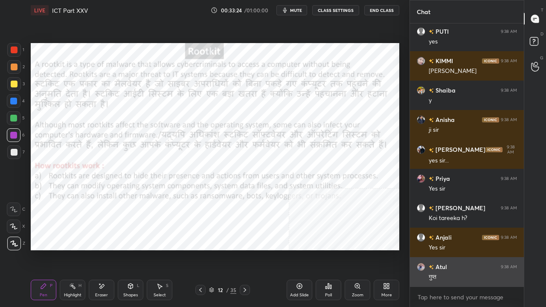
click at [459, 249] on div "गुप्त" at bounding box center [472, 277] width 88 height 9
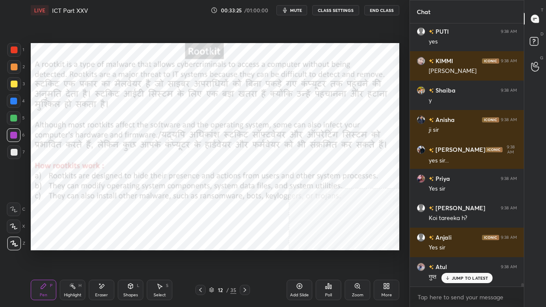
scroll to position [21279, 0]
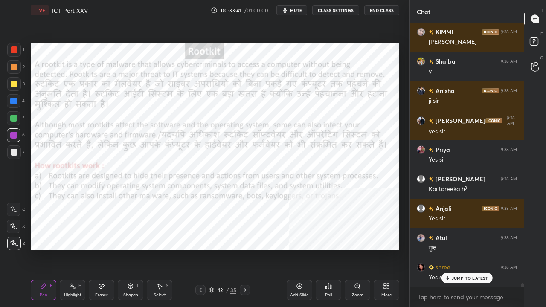
click at [14, 49] on div at bounding box center [14, 49] width 7 height 7
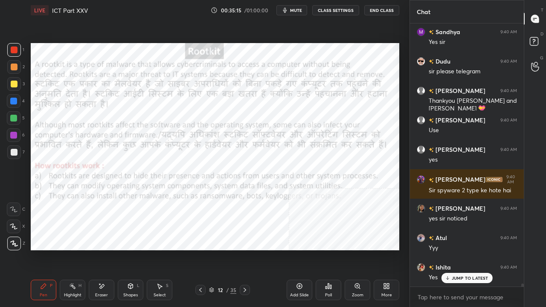
scroll to position [21907, 0]
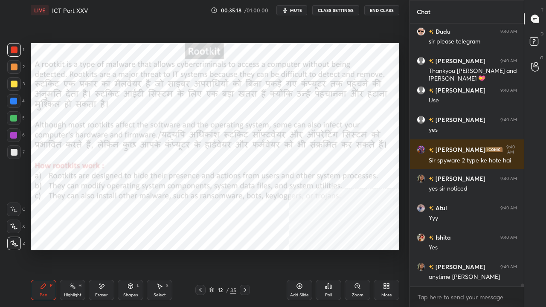
click at [11, 135] on div at bounding box center [13, 135] width 7 height 7
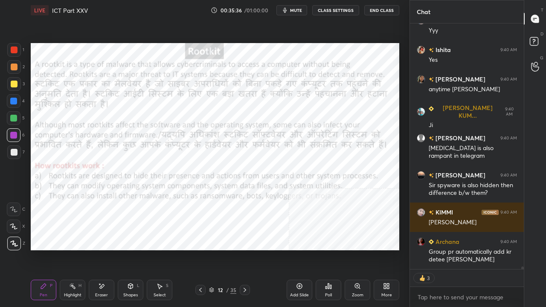
scroll to position [22124, 0]
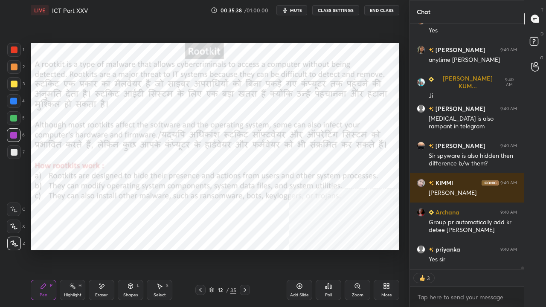
click at [14, 99] on div at bounding box center [13, 101] width 7 height 7
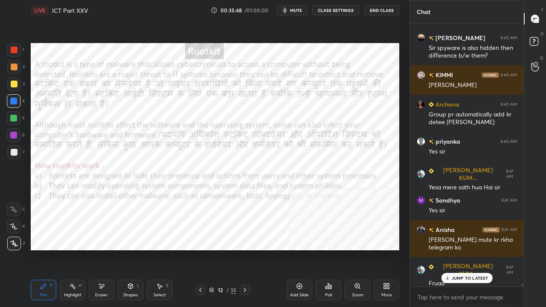
scroll to position [22261, 0]
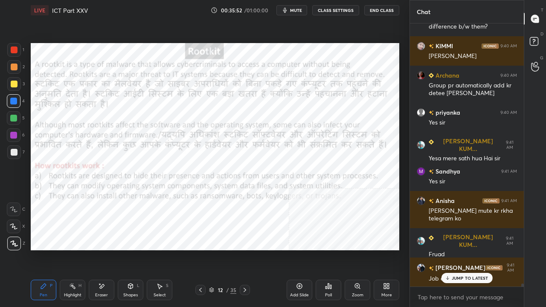
click at [465, 249] on p "JUMP TO LATEST" at bounding box center [470, 277] width 37 height 5
click at [14, 49] on div at bounding box center [14, 49] width 7 height 7
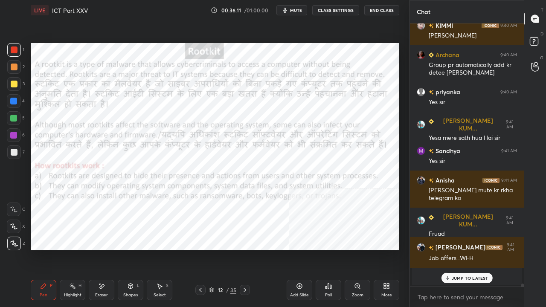
click at [12, 133] on div at bounding box center [13, 135] width 7 height 7
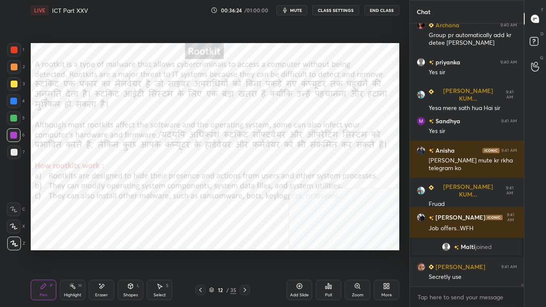
scroll to position [21814, 0]
drag, startPoint x: 14, startPoint y: 48, endPoint x: 25, endPoint y: 48, distance: 10.7
click at [14, 48] on div at bounding box center [14, 49] width 7 height 7
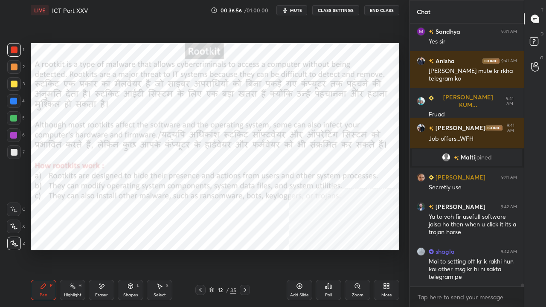
scroll to position [21933, 0]
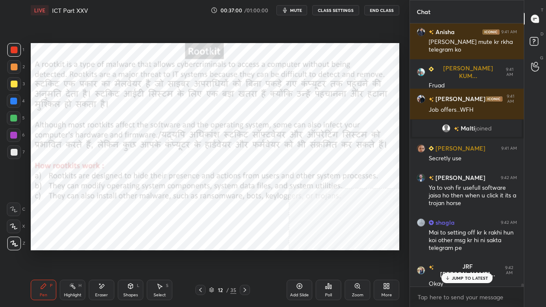
click at [452, 249] on p "JUMP TO LATEST" at bounding box center [470, 277] width 37 height 5
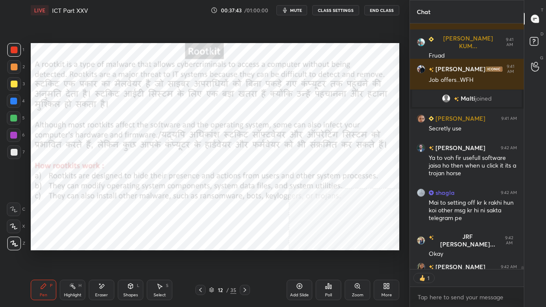
scroll to position [3, 3]
click at [7, 48] on div at bounding box center [14, 50] width 14 height 14
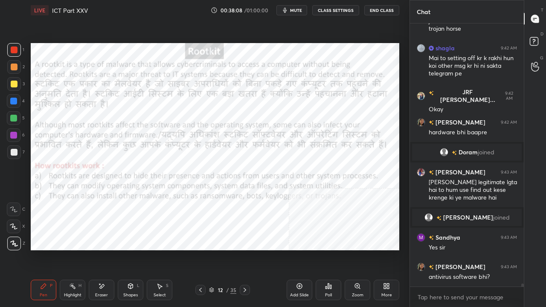
scroll to position [22056, 0]
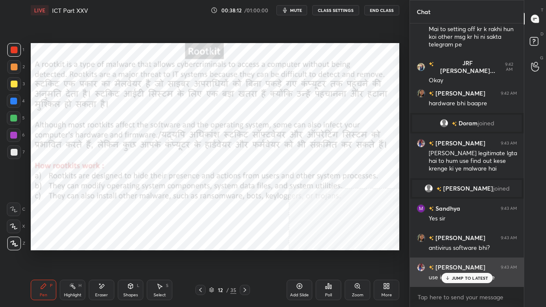
click at [469, 249] on p "JUMP TO LATEST" at bounding box center [470, 277] width 37 height 5
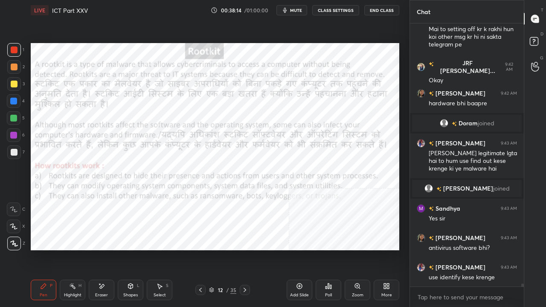
drag, startPoint x: 17, startPoint y: 102, endPoint x: 30, endPoint y: 146, distance: 45.5
click at [17, 106] on div at bounding box center [14, 101] width 14 height 14
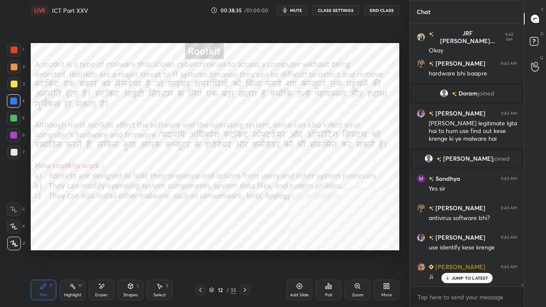
scroll to position [22115, 0]
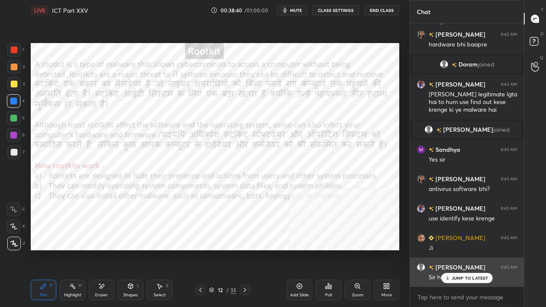
click at [449, 249] on icon at bounding box center [447, 277] width 6 height 5
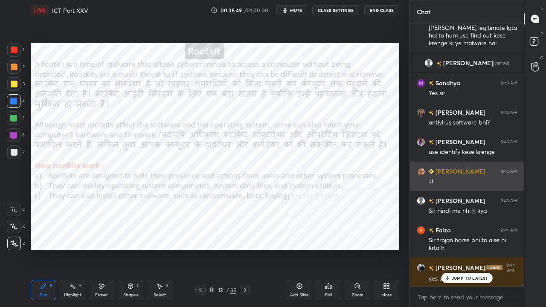
scroll to position [22219, 0]
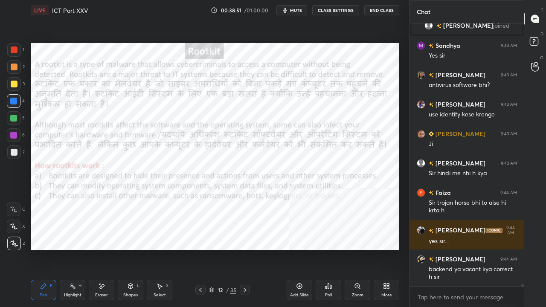
click at [16, 49] on div at bounding box center [14, 49] width 7 height 7
click at [17, 49] on div at bounding box center [14, 49] width 7 height 7
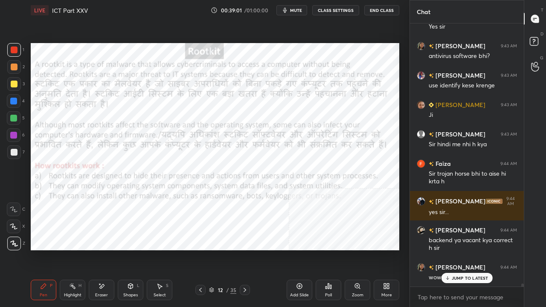
scroll to position [22256, 0]
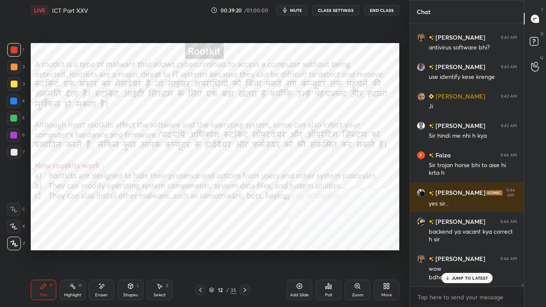
click at [464, 249] on div "JUMP TO LATEST" at bounding box center [466, 278] width 51 height 10
click at [12, 99] on div at bounding box center [13, 101] width 7 height 7
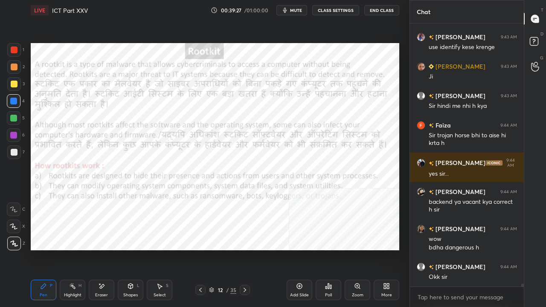
click at [223, 249] on div "12" at bounding box center [220, 289] width 9 height 5
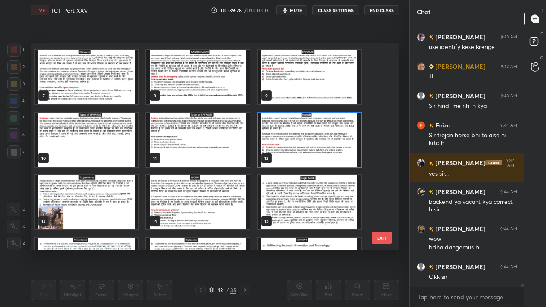
scroll to position [127, 0]
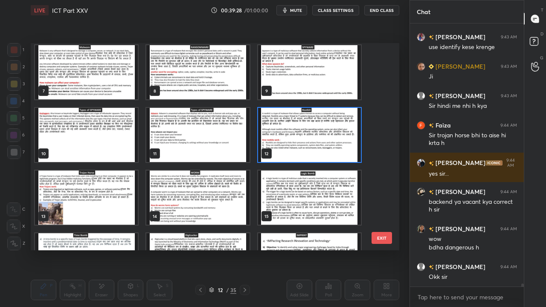
click at [84, 194] on img "grid" at bounding box center [86, 198] width 103 height 54
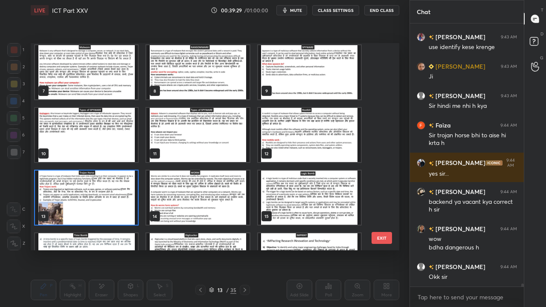
click at [84, 194] on img "grid" at bounding box center [86, 198] width 103 height 54
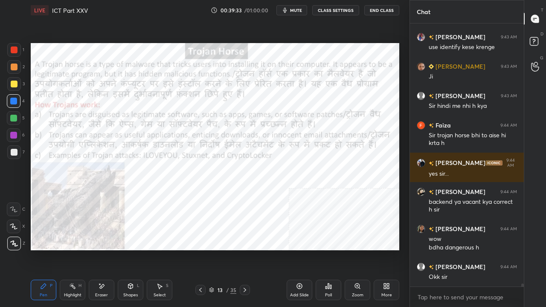
click at [12, 49] on div at bounding box center [14, 49] width 7 height 7
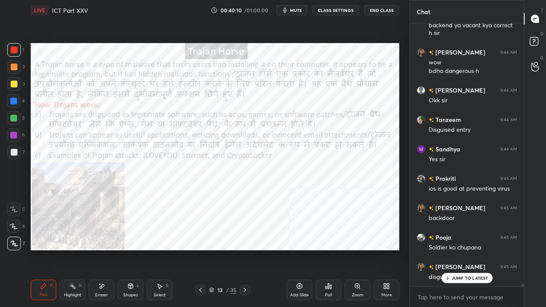
scroll to position [22491, 0]
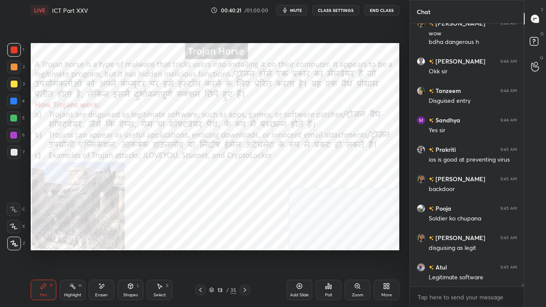
click at [13, 135] on div at bounding box center [13, 135] width 7 height 7
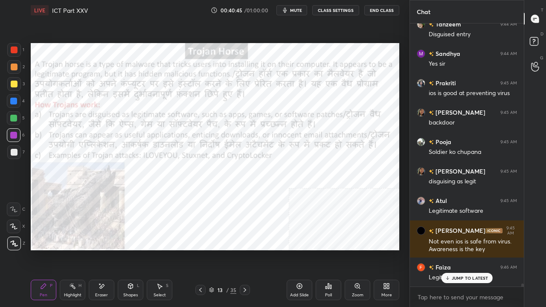
scroll to position [22603, 0]
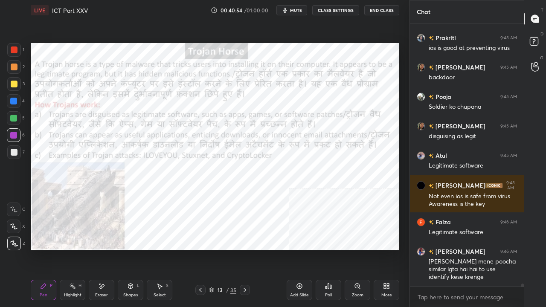
click at [15, 51] on div at bounding box center [14, 49] width 7 height 7
click at [16, 50] on div at bounding box center [14, 49] width 7 height 7
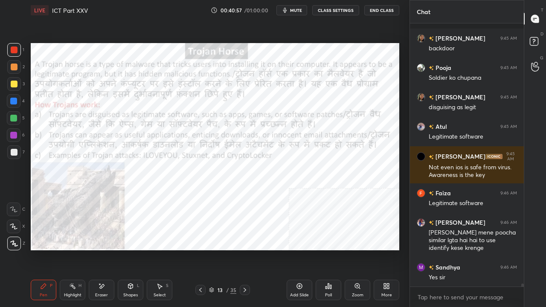
scroll to position [22677, 0]
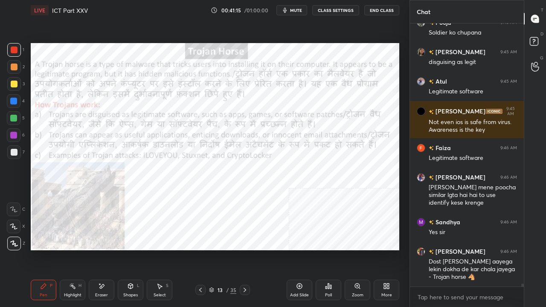
click at [12, 98] on div at bounding box center [13, 101] width 7 height 7
click at [13, 98] on div at bounding box center [13, 101] width 7 height 7
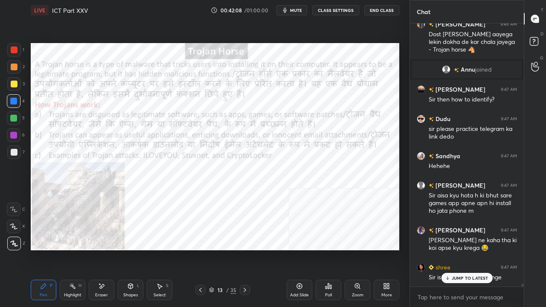
scroll to position [22730, 0]
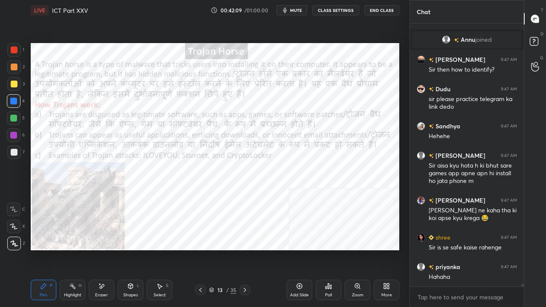
drag, startPoint x: 14, startPoint y: 46, endPoint x: 26, endPoint y: 56, distance: 16.0
click at [14, 46] on div at bounding box center [14, 50] width 14 height 14
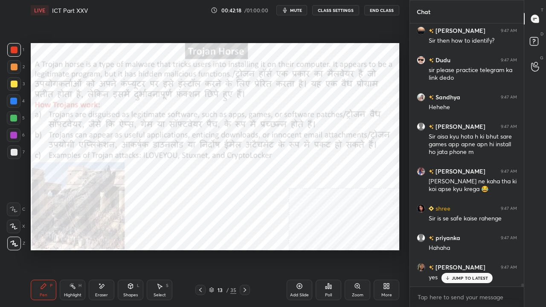
scroll to position [22789, 0]
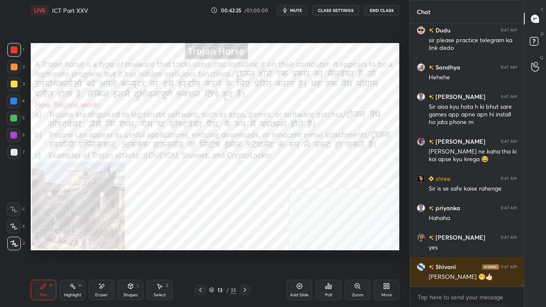
click at [14, 134] on div at bounding box center [13, 135] width 7 height 7
click at [13, 132] on div at bounding box center [13, 135] width 7 height 7
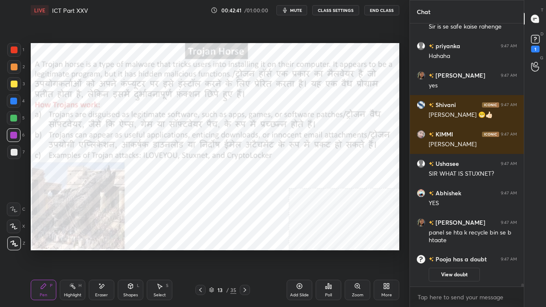
scroll to position [22843, 0]
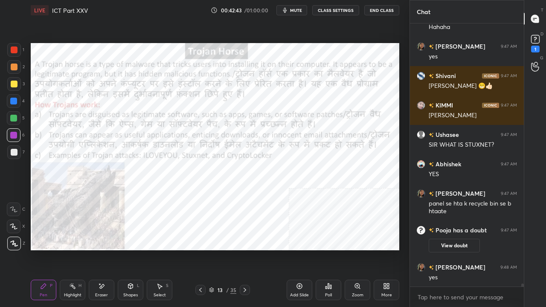
click at [223, 249] on div "13" at bounding box center [220, 289] width 9 height 5
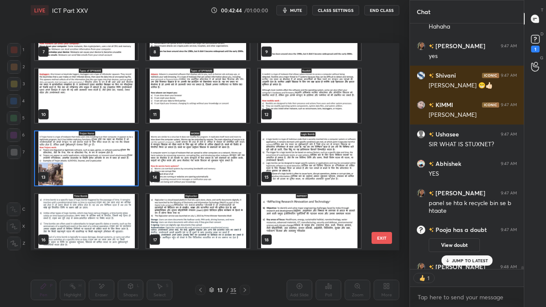
scroll to position [22890, 0]
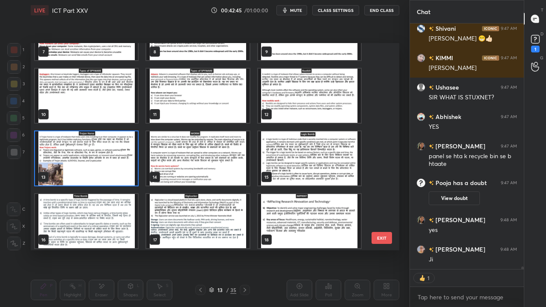
click at [202, 169] on img "grid" at bounding box center [197, 158] width 103 height 54
click at [203, 168] on img "grid" at bounding box center [197, 158] width 103 height 54
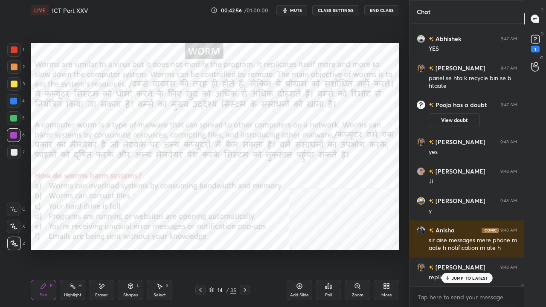
scroll to position [22989, 0]
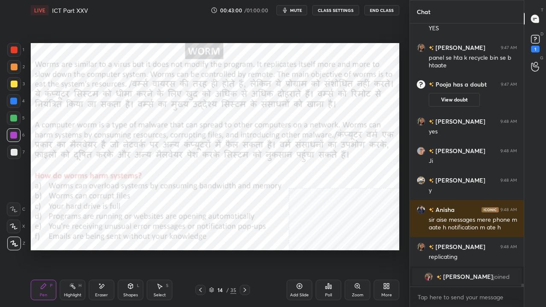
click at [11, 47] on div at bounding box center [14, 49] width 7 height 7
drag, startPoint x: 11, startPoint y: 47, endPoint x: 22, endPoint y: 52, distance: 12.4
click at [12, 48] on div at bounding box center [14, 49] width 7 height 7
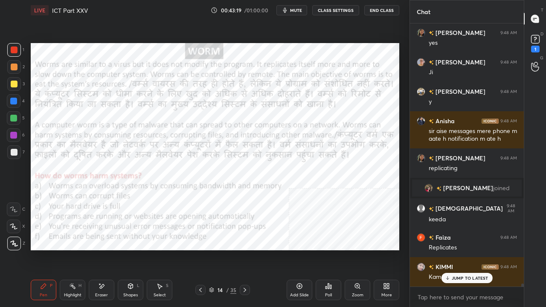
scroll to position [23106, 0]
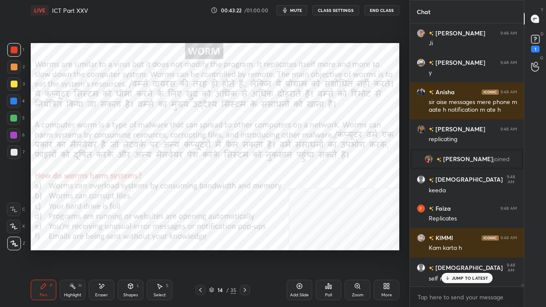
click at [17, 99] on div at bounding box center [14, 101] width 14 height 14
click at [464, 249] on div "shree 9:47 AM Sir is se safe kaise rahenge priyanka 9:47 AM [PERSON_NAME] [PERS…" at bounding box center [467, 154] width 114 height 263
click at [454, 249] on p "JUMP TO LATEST" at bounding box center [470, 277] width 37 height 5
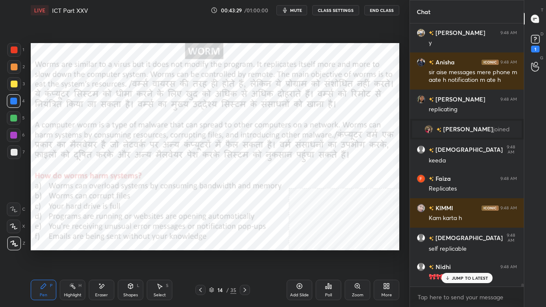
scroll to position [23165, 0]
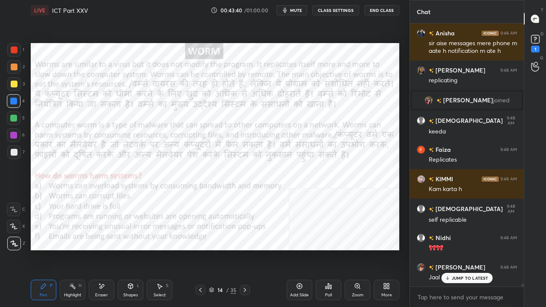
click at [14, 46] on div at bounding box center [14, 49] width 7 height 7
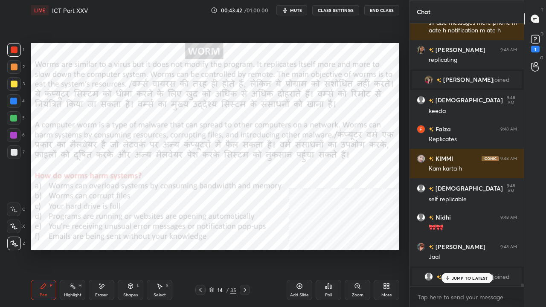
click at [13, 133] on div at bounding box center [13, 135] width 7 height 7
click at [14, 133] on div at bounding box center [13, 135] width 7 height 7
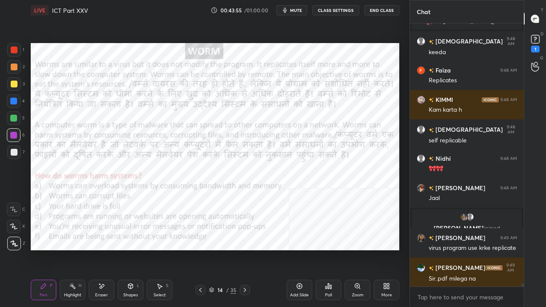
scroll to position [23274, 0]
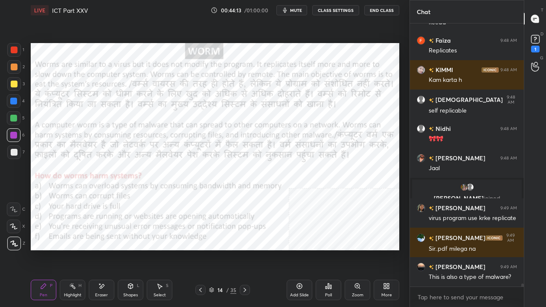
click at [10, 48] on div at bounding box center [14, 50] width 14 height 14
drag, startPoint x: 11, startPoint y: 48, endPoint x: 28, endPoint y: 51, distance: 17.3
click at [12, 48] on div at bounding box center [14, 49] width 7 height 7
drag, startPoint x: 98, startPoint y: 292, endPoint x: 117, endPoint y: 268, distance: 30.1
click at [101, 249] on div "Eraser" at bounding box center [102, 290] width 26 height 20
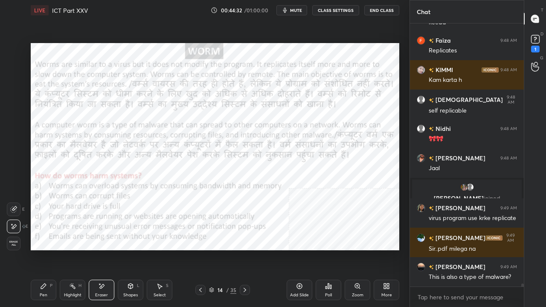
drag, startPoint x: 48, startPoint y: 292, endPoint x: 66, endPoint y: 251, distance: 45.2
click at [49, 249] on div "Pen P" at bounding box center [44, 290] width 26 height 20
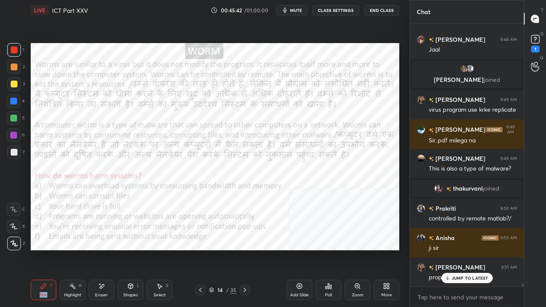
scroll to position [23241, 0]
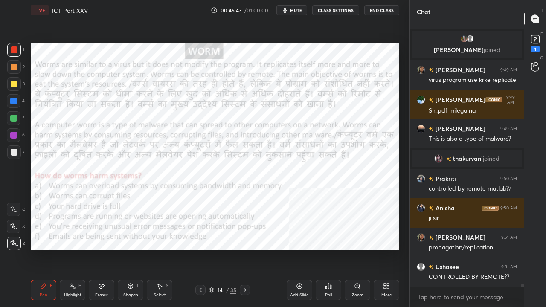
drag, startPoint x: 13, startPoint y: 134, endPoint x: 28, endPoint y: 142, distance: 16.8
click at [14, 135] on div at bounding box center [13, 135] width 7 height 7
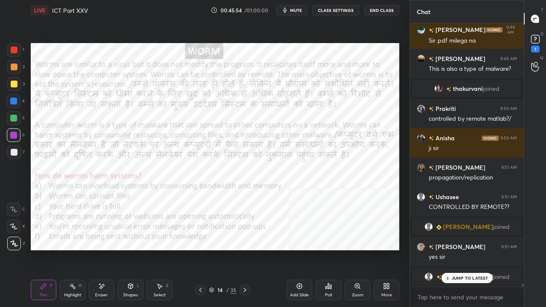
scroll to position [23237, 0]
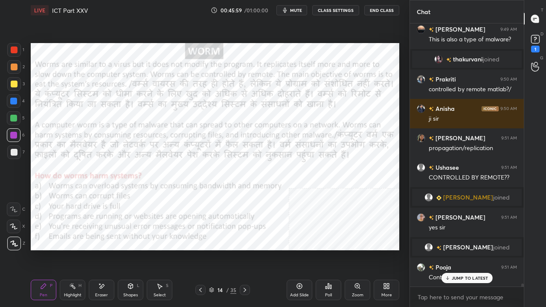
click at [14, 46] on div at bounding box center [14, 50] width 14 height 14
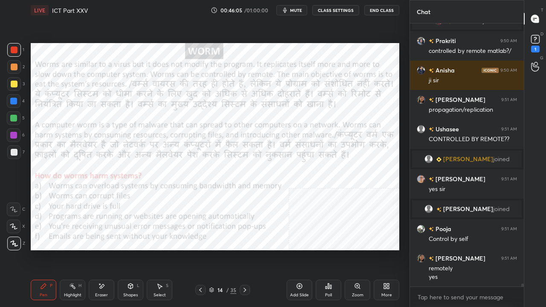
click at [245, 249] on icon at bounding box center [244, 290] width 3 height 4
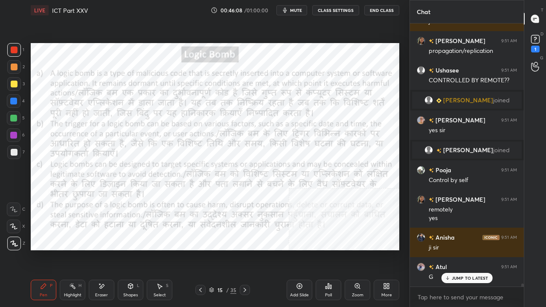
scroll to position [23363, 0]
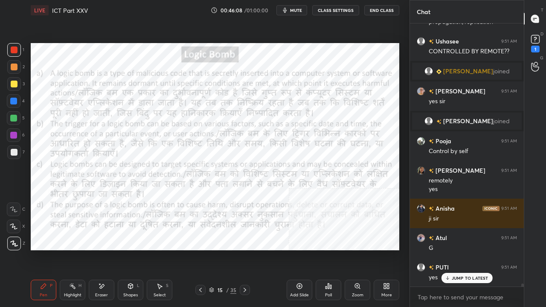
click at [245, 249] on icon at bounding box center [244, 290] width 3 height 4
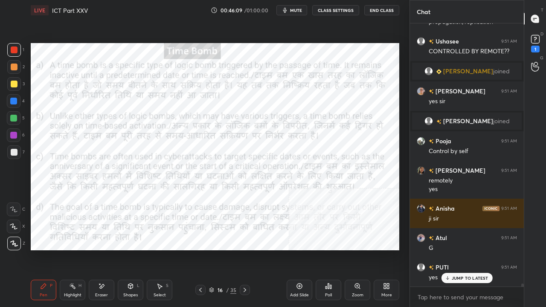
scroll to position [23383, 0]
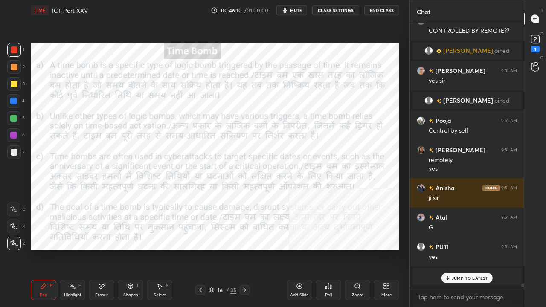
click at [200, 249] on icon at bounding box center [200, 290] width 7 height 7
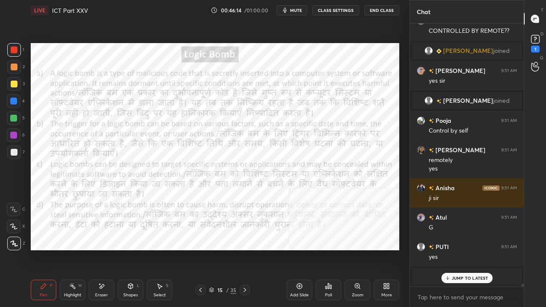
click at [246, 249] on icon at bounding box center [244, 290] width 7 height 7
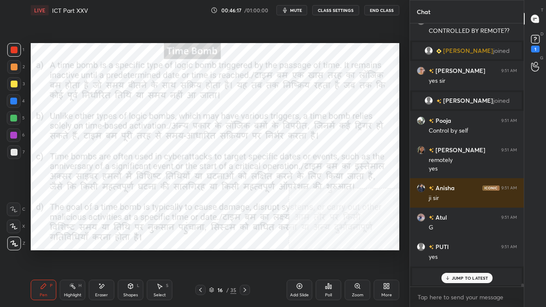
click at [200, 249] on icon at bounding box center [200, 290] width 7 height 7
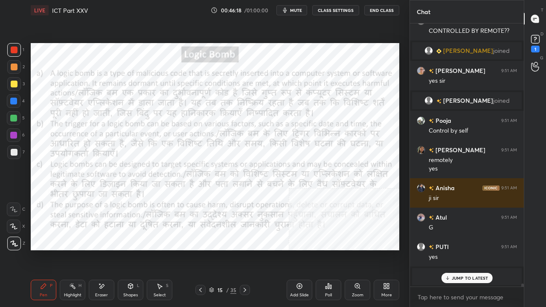
click at [108, 249] on div "Eraser" at bounding box center [102, 290] width 26 height 20
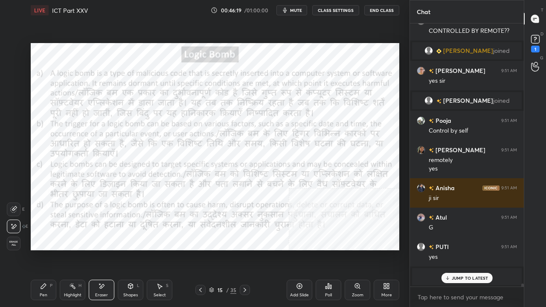
click at [11, 238] on div "Erase all" at bounding box center [14, 244] width 14 height 14
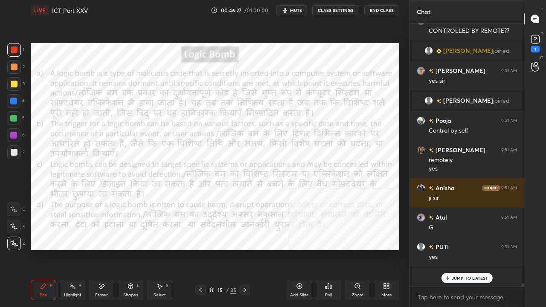
click at [246, 249] on icon at bounding box center [244, 290] width 7 height 7
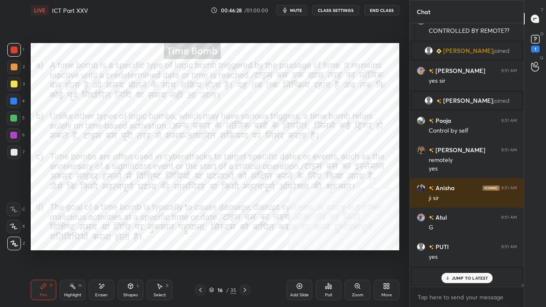
click at [105, 249] on div "Eraser" at bounding box center [101, 295] width 13 height 4
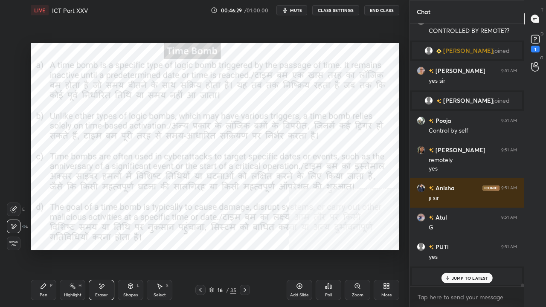
click at [13, 245] on span "Erase all" at bounding box center [13, 243] width 13 height 6
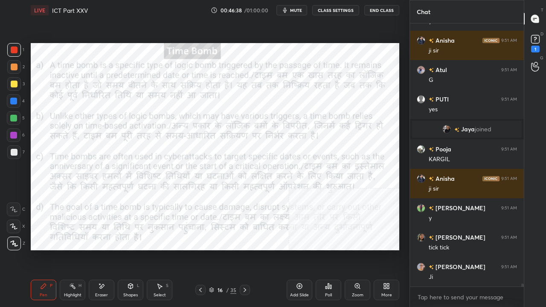
scroll to position [23590, 0]
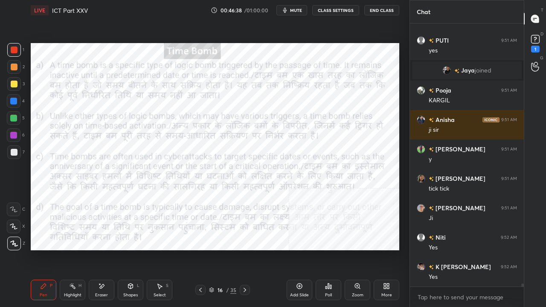
click at [200, 249] on icon at bounding box center [200, 290] width 3 height 4
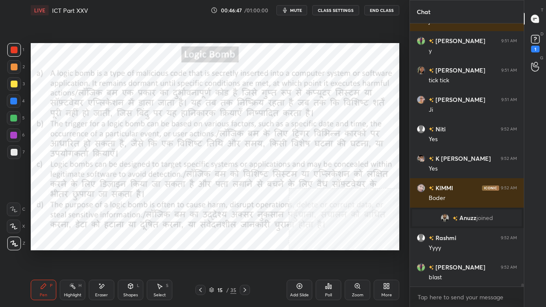
scroll to position [23728, 0]
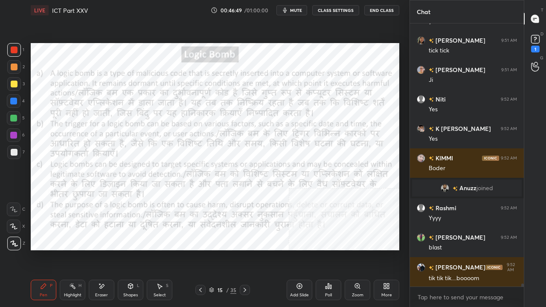
click at [16, 135] on div at bounding box center [13, 135] width 7 height 7
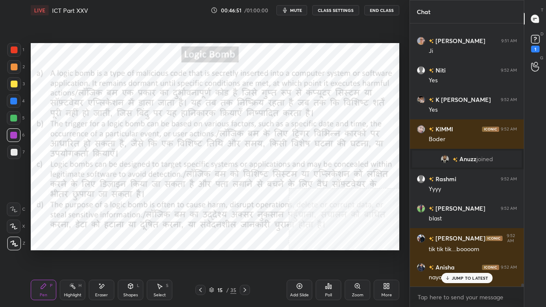
click at [244, 249] on icon at bounding box center [244, 290] width 7 height 7
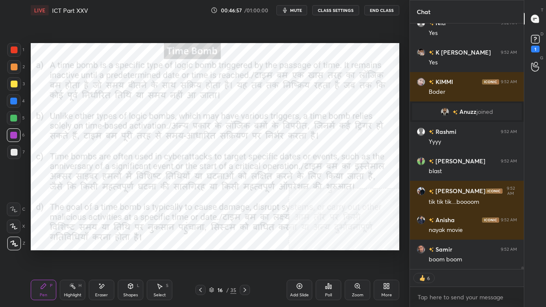
scroll to position [23834, 0]
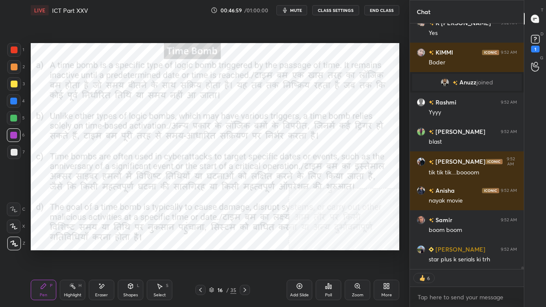
click at [201, 249] on icon at bounding box center [200, 290] width 7 height 7
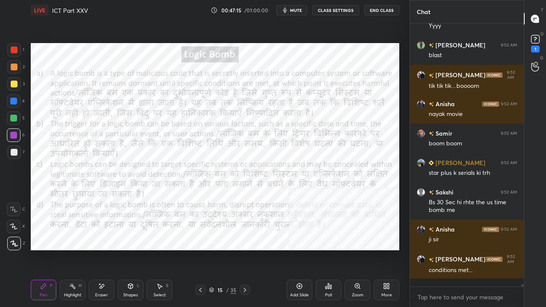
scroll to position [23912, 0]
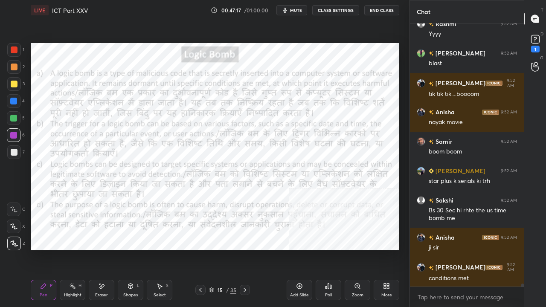
click at [101, 249] on div "Eraser" at bounding box center [102, 290] width 26 height 20
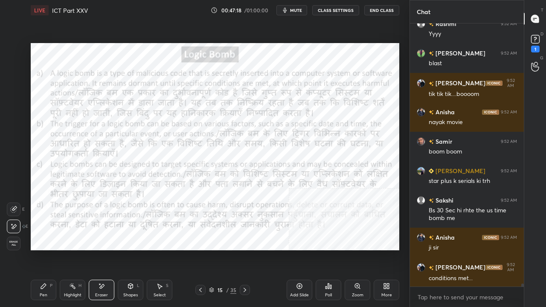
click at [40, 249] on div "Pen P" at bounding box center [44, 290] width 26 height 20
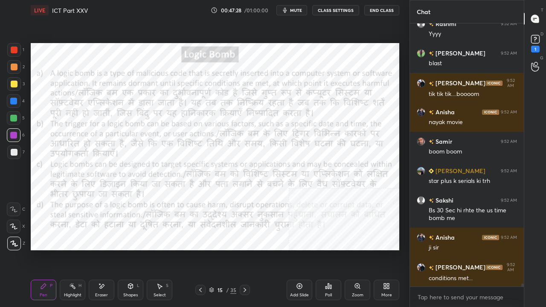
scroll to position [23941, 0]
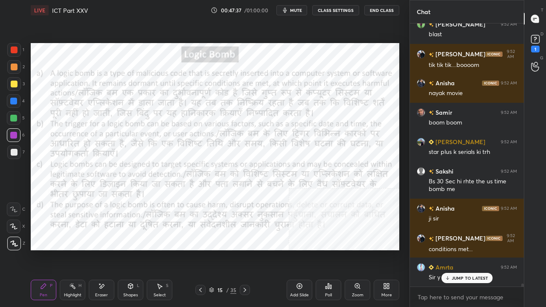
click at [14, 49] on div at bounding box center [14, 49] width 7 height 7
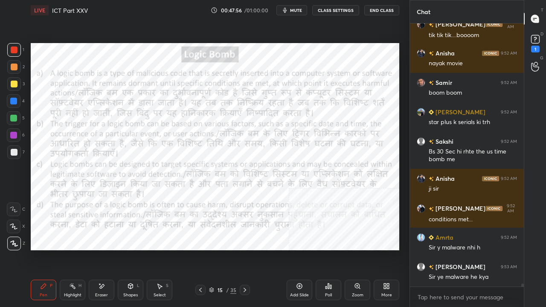
scroll to position [24008, 0]
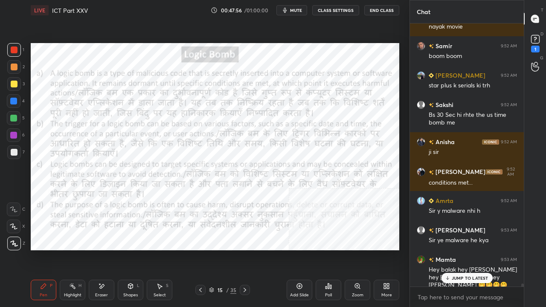
click at [302, 9] on span "mute" at bounding box center [296, 10] width 12 height 6
click at [292, 10] on span "unmute" at bounding box center [295, 10] width 18 height 6
click at [475, 249] on p "JUMP TO LATEST" at bounding box center [470, 277] width 37 height 5
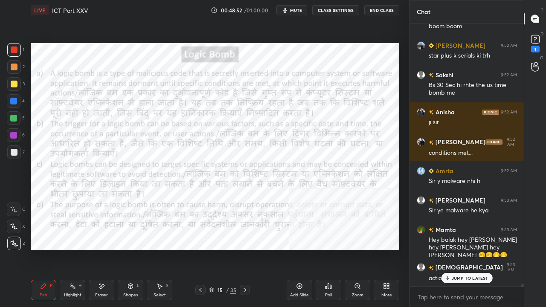
scroll to position [24082, 0]
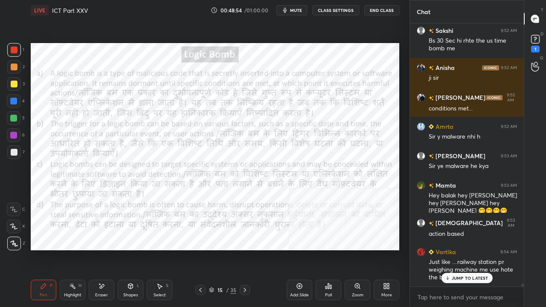
click at [14, 100] on div at bounding box center [13, 101] width 7 height 7
click at [467, 249] on div "JUMP TO LATEST" at bounding box center [466, 278] width 51 height 10
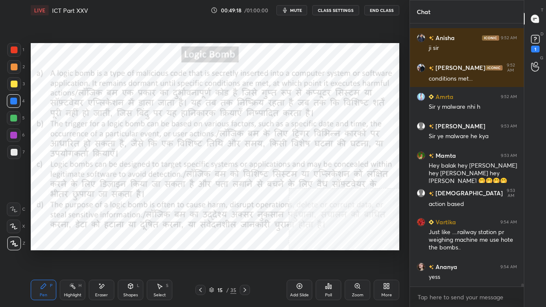
click at [15, 46] on div at bounding box center [14, 50] width 14 height 14
drag, startPoint x: 15, startPoint y: 45, endPoint x: 23, endPoint y: 58, distance: 14.3
click at [16, 46] on div at bounding box center [14, 50] width 14 height 14
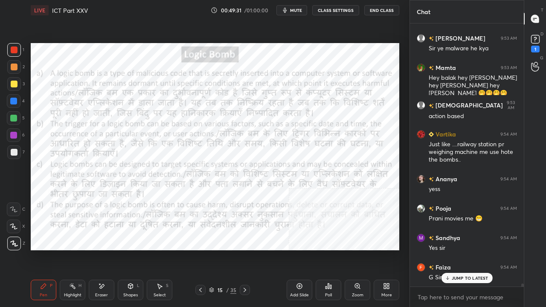
scroll to position [24229, 0]
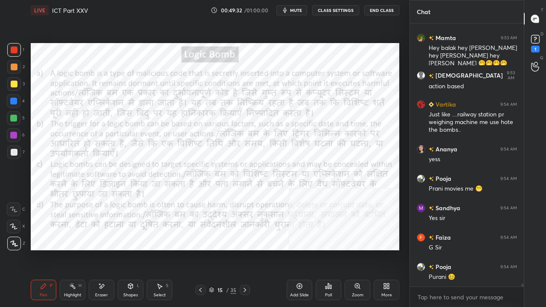
click at [244, 249] on icon at bounding box center [244, 290] width 7 height 7
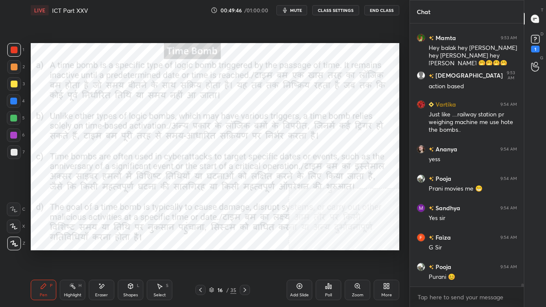
scroll to position [24250, 0]
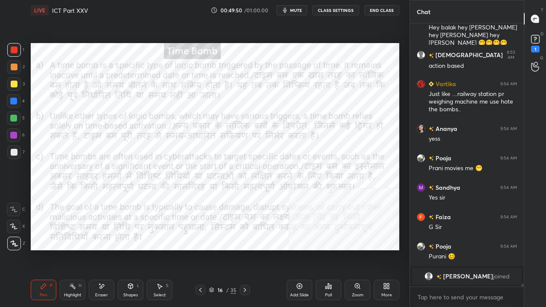
click at [13, 99] on div at bounding box center [13, 101] width 7 height 7
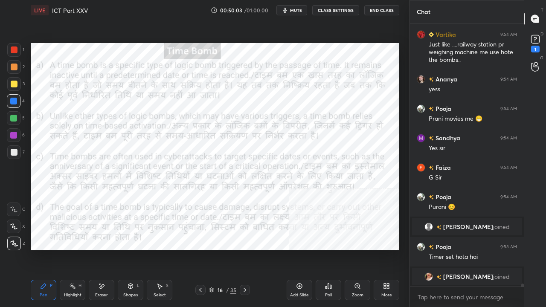
scroll to position [24089, 0]
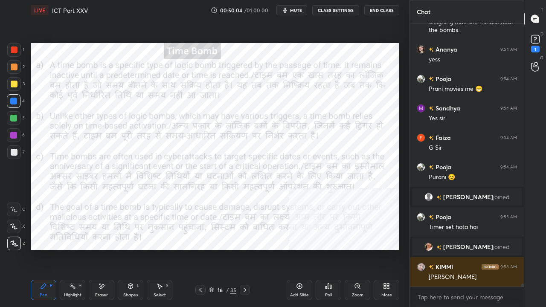
click at [14, 47] on div at bounding box center [14, 49] width 7 height 7
drag, startPoint x: 14, startPoint y: 47, endPoint x: 29, endPoint y: 55, distance: 16.5
click at [14, 48] on div at bounding box center [14, 49] width 7 height 7
drag, startPoint x: 198, startPoint y: 292, endPoint x: 205, endPoint y: 294, distance: 7.3
click at [199, 249] on icon at bounding box center [200, 290] width 7 height 7
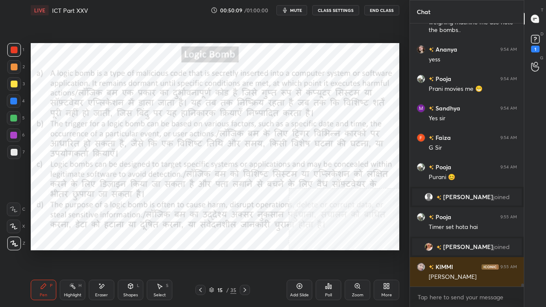
click at [246, 249] on icon at bounding box center [244, 290] width 7 height 7
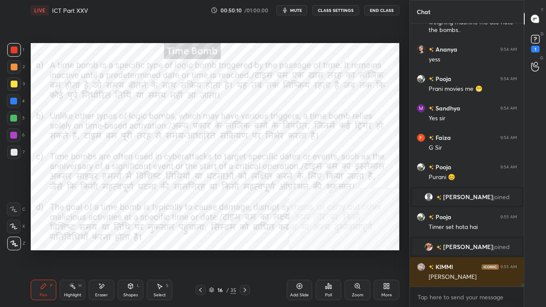
scroll to position [24118, 0]
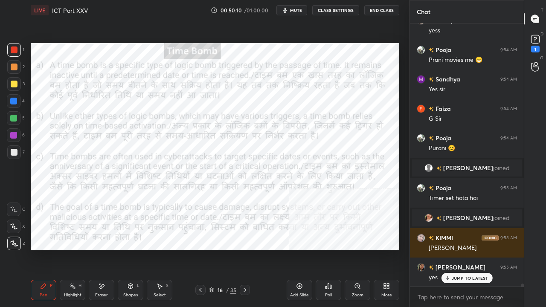
drag, startPoint x: 247, startPoint y: 289, endPoint x: 247, endPoint y: 283, distance: 6.0
click at [247, 249] on icon at bounding box center [244, 290] width 7 height 7
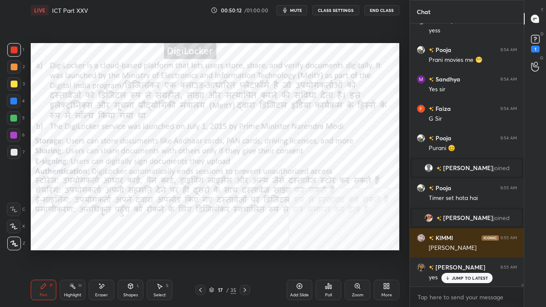
click at [200, 249] on icon at bounding box center [200, 290] width 7 height 7
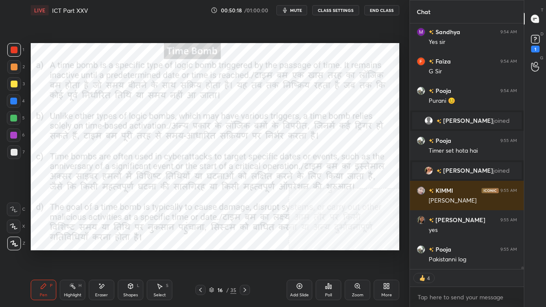
scroll to position [24253, 0]
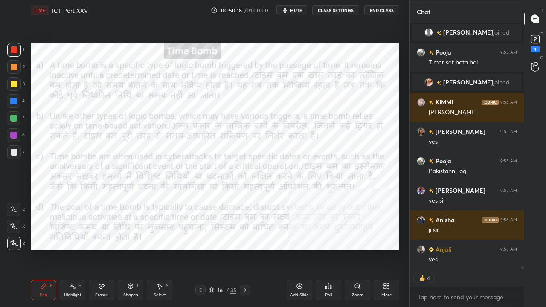
drag, startPoint x: 227, startPoint y: 291, endPoint x: 242, endPoint y: 255, distance: 38.6
click at [227, 249] on div "/" at bounding box center [227, 289] width 3 height 5
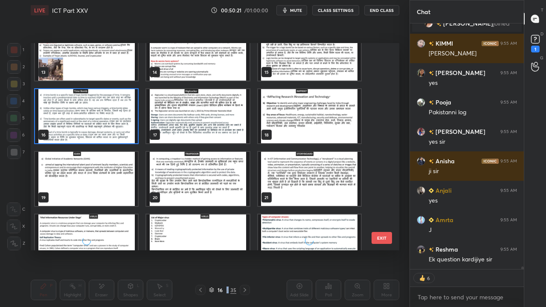
scroll to position [24341, 0]
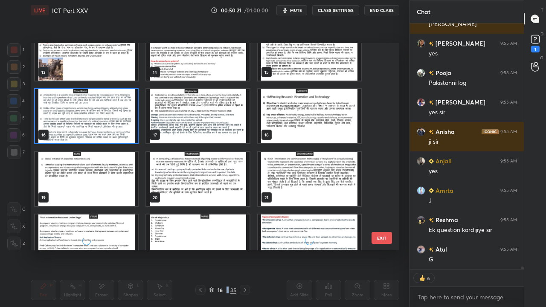
click at [215, 127] on img "grid" at bounding box center [197, 116] width 103 height 54
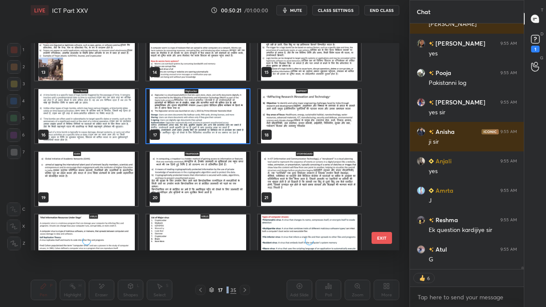
drag, startPoint x: 215, startPoint y: 127, endPoint x: 217, endPoint y: 131, distance: 4.6
click at [215, 128] on img "grid" at bounding box center [197, 116] width 103 height 54
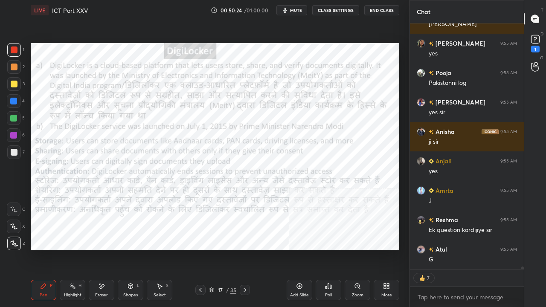
drag, startPoint x: 19, startPoint y: 50, endPoint x: 23, endPoint y: 49, distance: 4.7
click at [20, 50] on div at bounding box center [14, 50] width 14 height 14
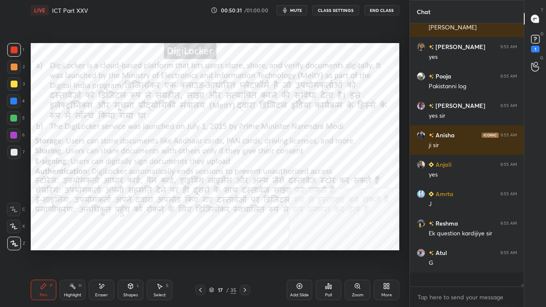
scroll to position [24324, 0]
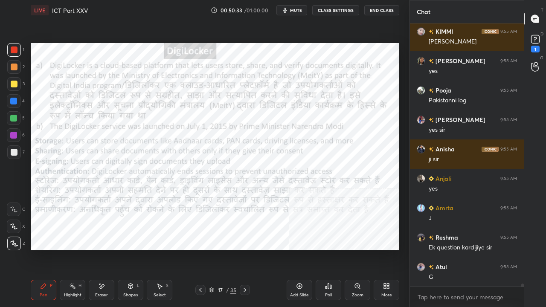
click at [11, 100] on div at bounding box center [13, 101] width 7 height 7
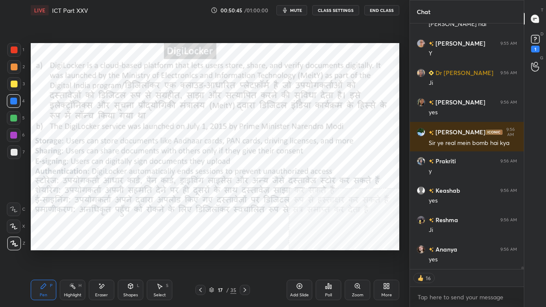
scroll to position [24739, 0]
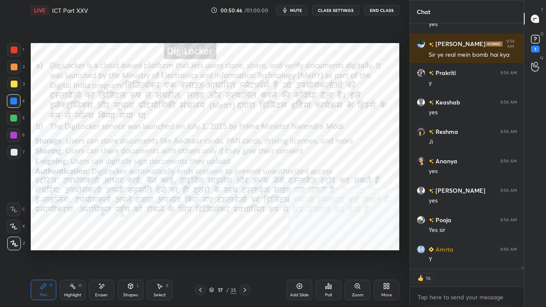
click at [15, 49] on div at bounding box center [14, 49] width 7 height 7
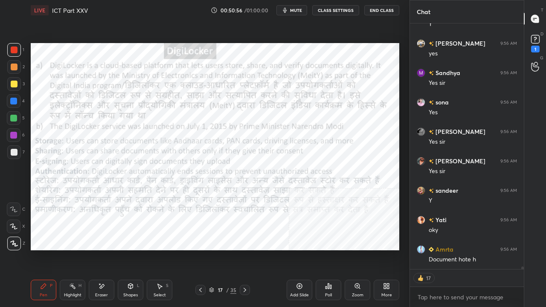
drag, startPoint x: 217, startPoint y: 290, endPoint x: 217, endPoint y: 283, distance: 6.8
click at [217, 249] on div "17" at bounding box center [220, 289] width 9 height 5
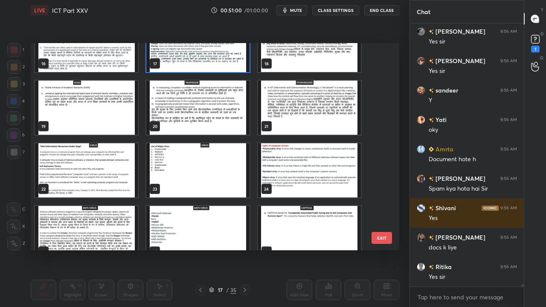
click at [115, 171] on img "grid" at bounding box center [86, 170] width 103 height 54
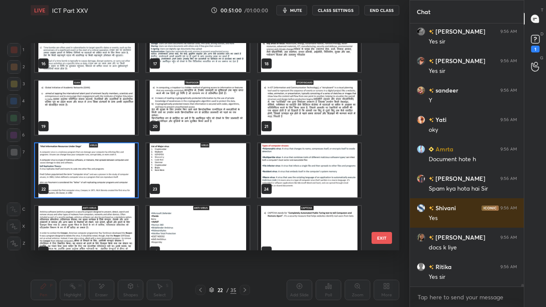
click at [115, 171] on img "grid" at bounding box center [86, 170] width 103 height 54
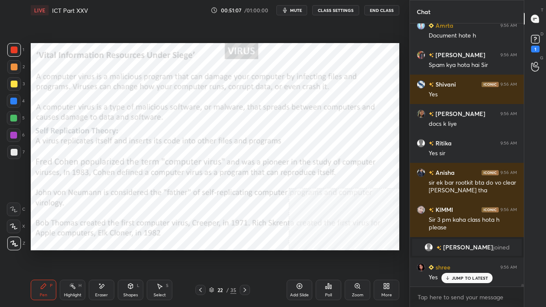
click at [130, 249] on icon at bounding box center [130, 286] width 7 height 7
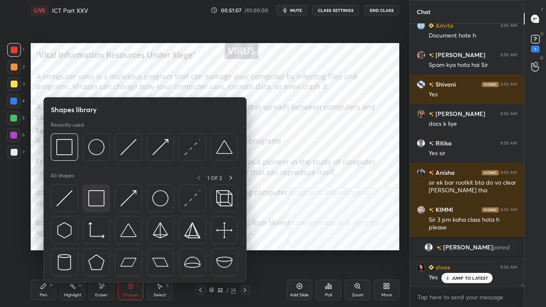
click at [98, 194] on img at bounding box center [96, 198] width 16 height 16
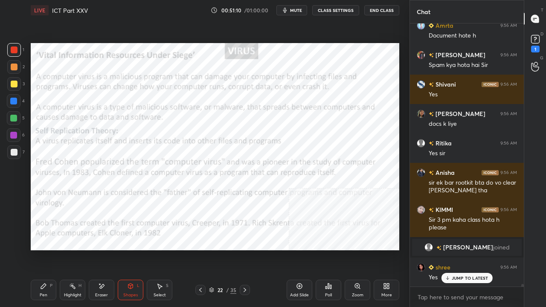
drag, startPoint x: 45, startPoint y: 291, endPoint x: 76, endPoint y: 270, distance: 36.9
click at [46, 249] on div "Pen P" at bounding box center [44, 290] width 26 height 20
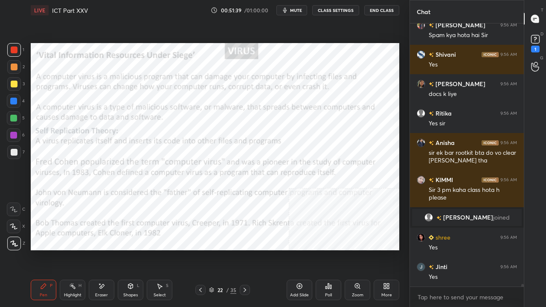
drag, startPoint x: 16, startPoint y: 103, endPoint x: 28, endPoint y: 100, distance: 12.8
click at [16, 102] on div at bounding box center [13, 101] width 7 height 7
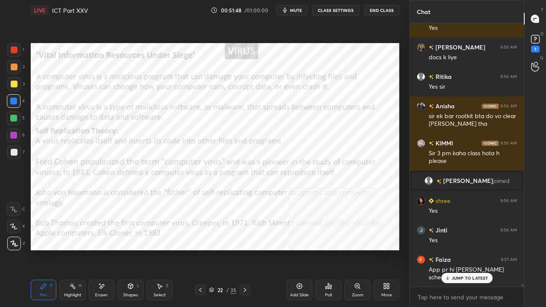
click at [458, 249] on p "JUMP TO LATEST" at bounding box center [470, 277] width 37 height 5
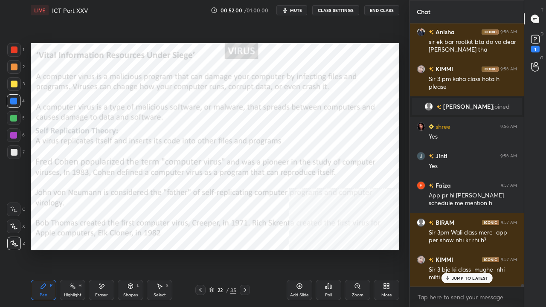
scroll to position [25641, 0]
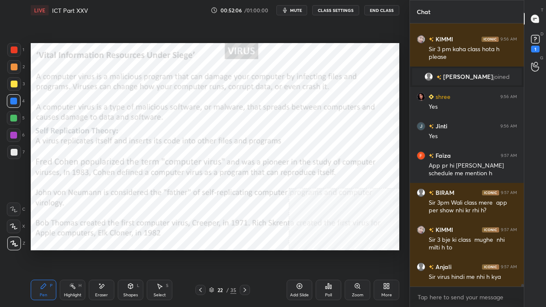
click at [246, 249] on icon at bounding box center [244, 290] width 7 height 7
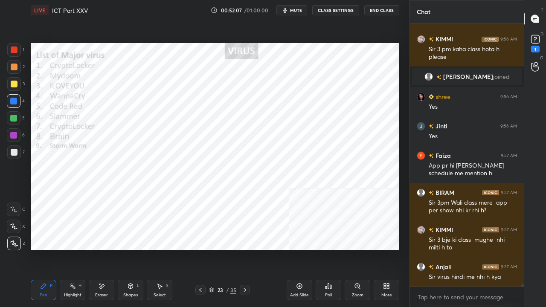
drag, startPoint x: 203, startPoint y: 291, endPoint x: 206, endPoint y: 279, distance: 12.2
click at [202, 249] on icon at bounding box center [200, 290] width 7 height 7
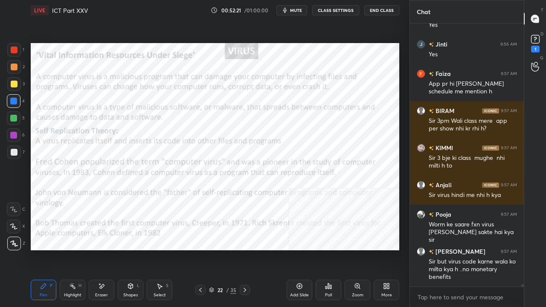
scroll to position [25760, 0]
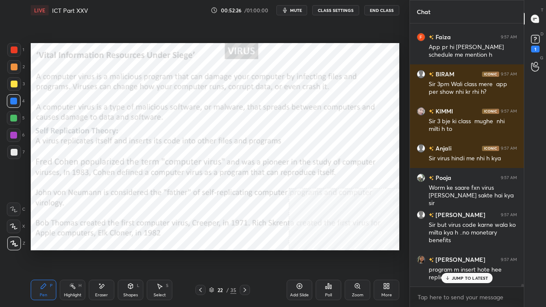
click at [13, 49] on div at bounding box center [14, 49] width 7 height 7
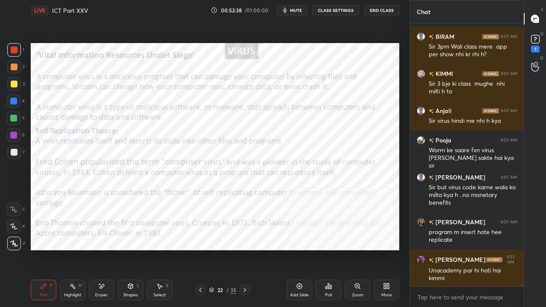
scroll to position [25826, 0]
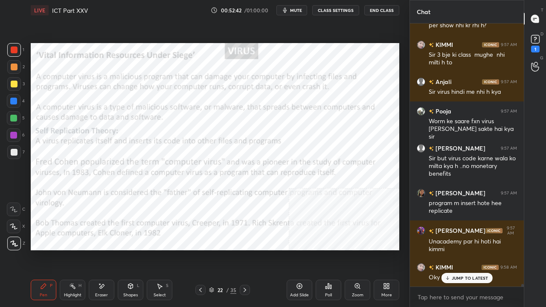
drag, startPoint x: 14, startPoint y: 133, endPoint x: 30, endPoint y: 133, distance: 16.6
click at [16, 134] on div at bounding box center [13, 135] width 7 height 7
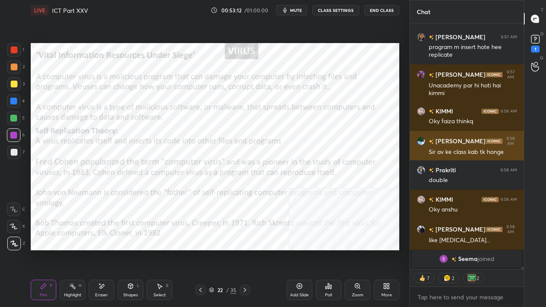
scroll to position [25467, 0]
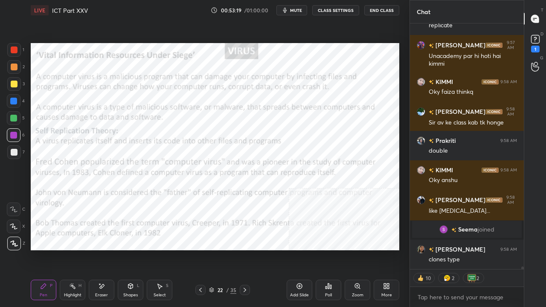
click at [13, 100] on div at bounding box center [13, 101] width 7 height 7
click at [16, 98] on div at bounding box center [13, 101] width 7 height 7
click at [401, 64] on div "Setting up your live class Poll for secs No correct answer Start poll" at bounding box center [214, 146] width 375 height 252
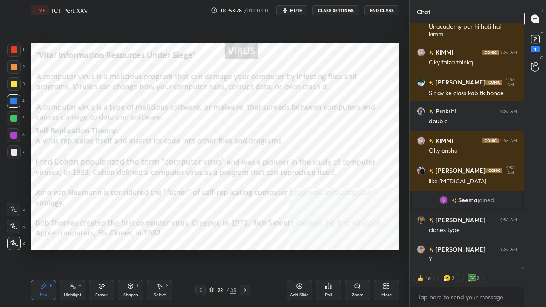
click at [15, 49] on div at bounding box center [14, 49] width 7 height 7
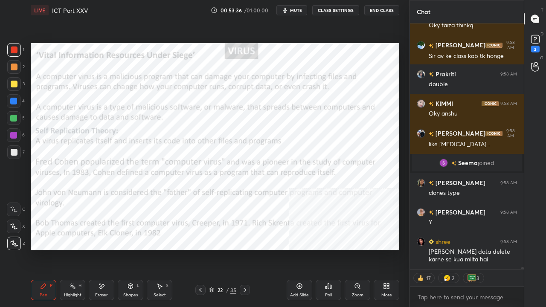
scroll to position [25570, 0]
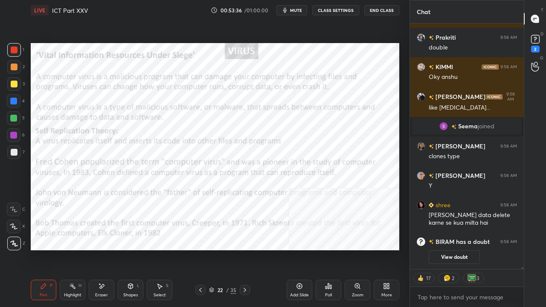
click at [14, 132] on div at bounding box center [13, 135] width 7 height 7
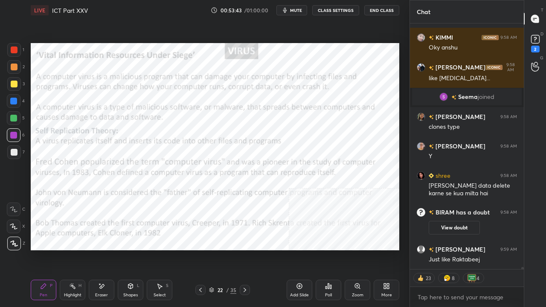
scroll to position [25597, 0]
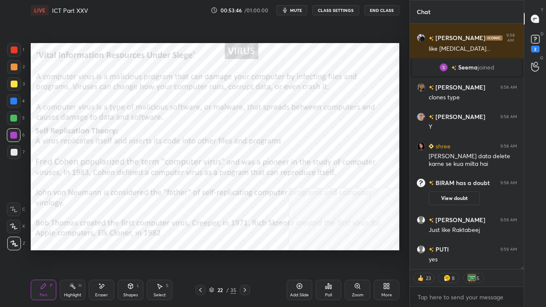
click at [15, 98] on div at bounding box center [13, 101] width 7 height 7
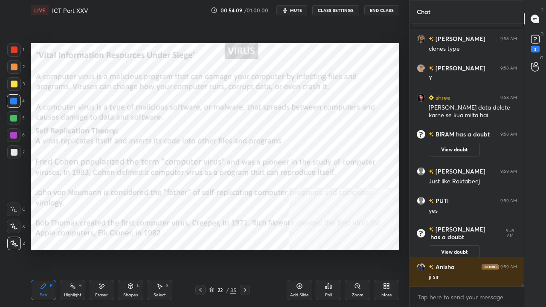
scroll to position [25629, 0]
click at [14, 49] on div at bounding box center [14, 49] width 7 height 7
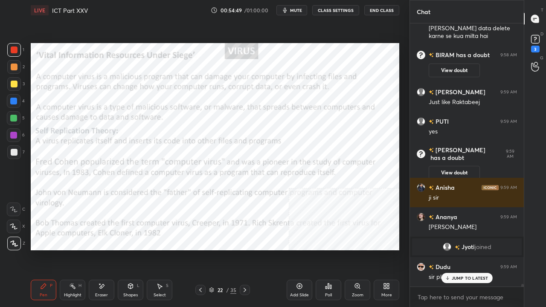
scroll to position [25738, 0]
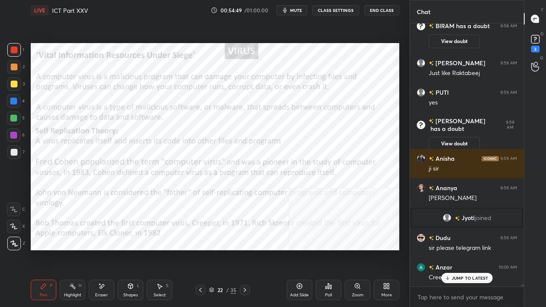
click at [392, 249] on div "More" at bounding box center [386, 290] width 26 height 20
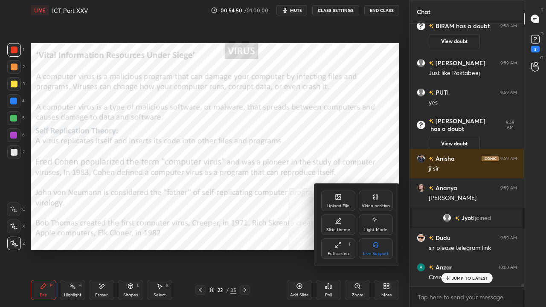
click at [378, 196] on div "Video position" at bounding box center [376, 201] width 34 height 20
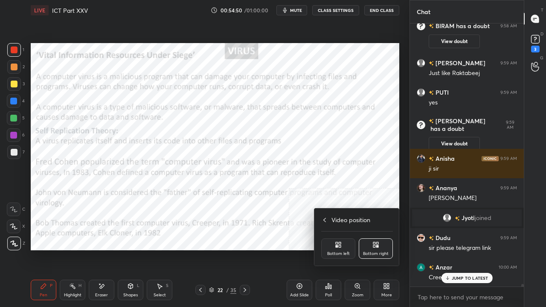
click at [347, 241] on div "Bottom left" at bounding box center [338, 248] width 34 height 20
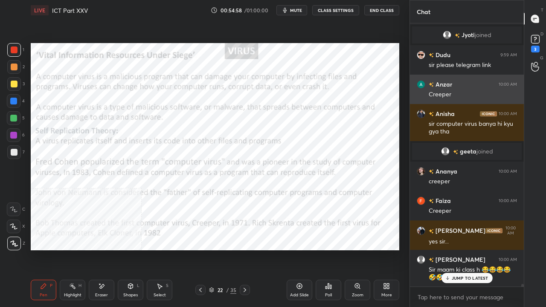
scroll to position [25825, 0]
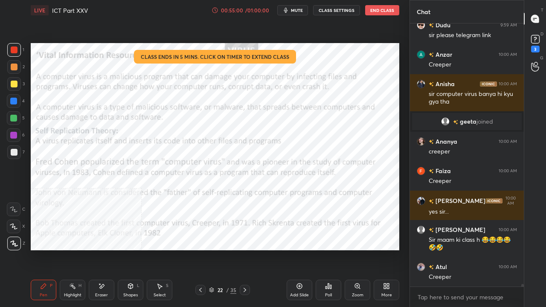
click at [381, 249] on div "More" at bounding box center [386, 290] width 26 height 20
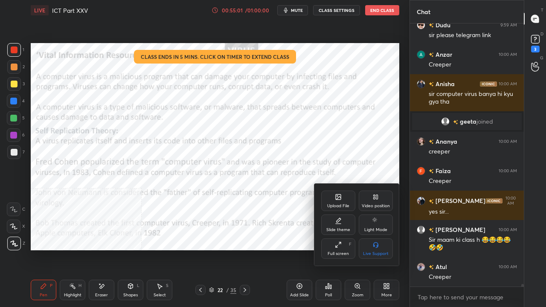
drag, startPoint x: 372, startPoint y: 195, endPoint x: 373, endPoint y: 219, distance: 23.5
click at [373, 199] on icon at bounding box center [375, 197] width 7 height 7
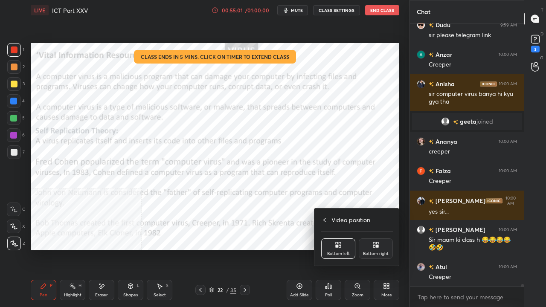
click at [373, 245] on icon at bounding box center [375, 244] width 7 height 7
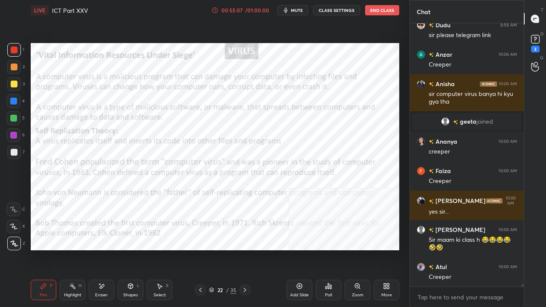
click at [13, 135] on div at bounding box center [13, 135] width 7 height 7
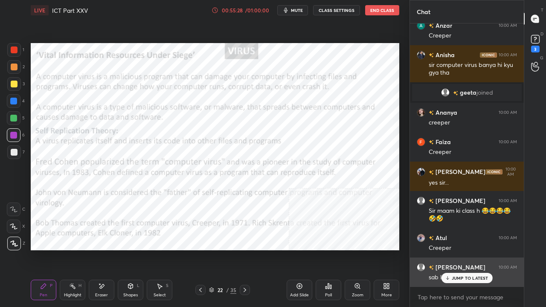
click at [454, 249] on p "JUMP TO LATEST" at bounding box center [470, 277] width 37 height 5
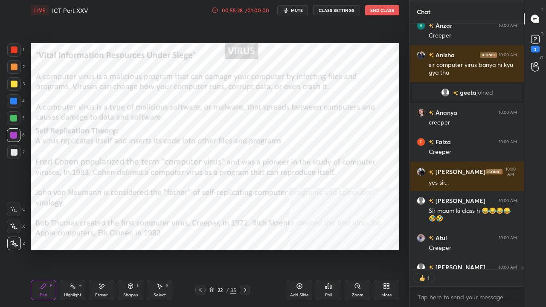
scroll to position [3, 3]
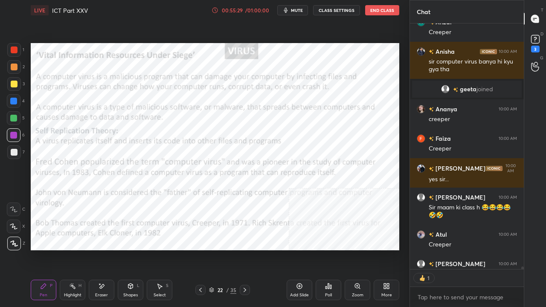
click at [249, 249] on div "22 / 35" at bounding box center [223, 290] width 128 height 10
click at [240, 249] on div at bounding box center [245, 290] width 10 height 10
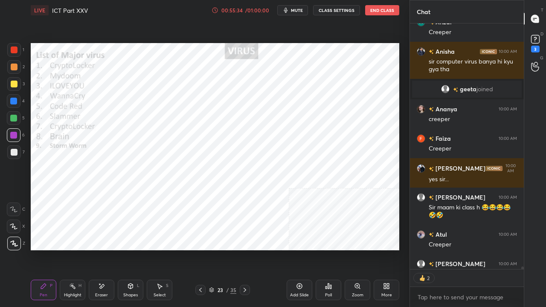
click at [14, 46] on div at bounding box center [14, 50] width 14 height 14
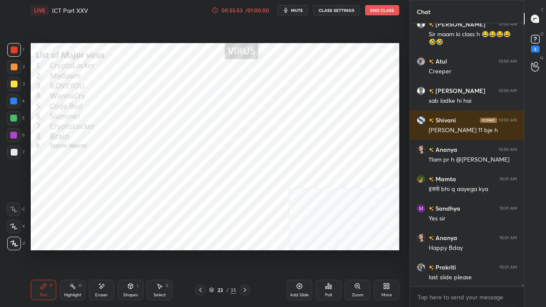
scroll to position [26051, 0]
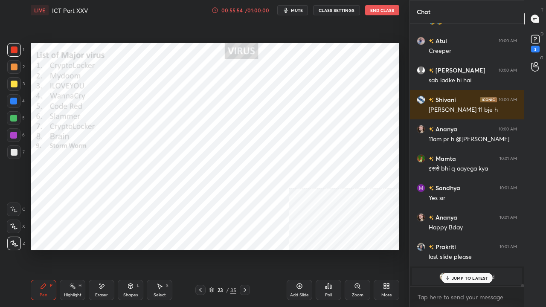
click at [473, 249] on p "JUMP TO LATEST" at bounding box center [470, 277] width 37 height 5
click at [200, 249] on icon at bounding box center [200, 290] width 7 height 7
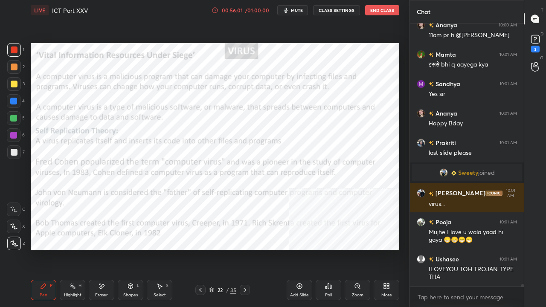
scroll to position [26184, 0]
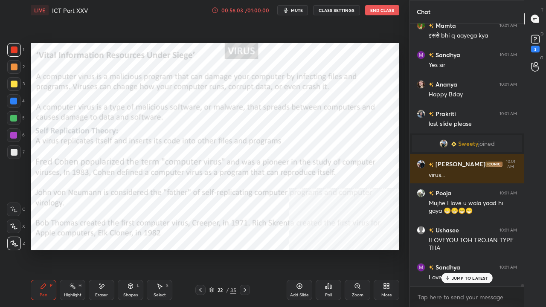
click at [17, 47] on div at bounding box center [14, 49] width 7 height 7
click at [16, 47] on div at bounding box center [14, 49] width 7 height 7
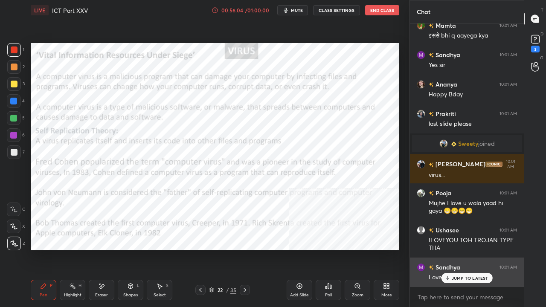
drag, startPoint x: 471, startPoint y: 277, endPoint x: 465, endPoint y: 278, distance: 5.6
click at [471, 249] on p "JUMP TO LATEST" at bounding box center [470, 277] width 37 height 5
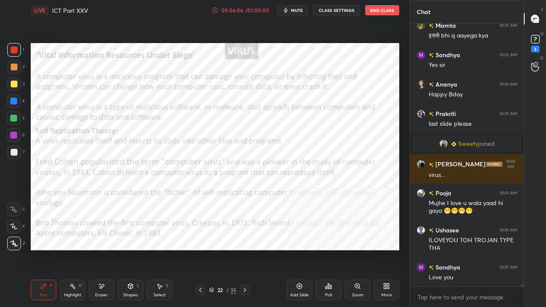
click at [245, 249] on icon at bounding box center [244, 290] width 3 height 4
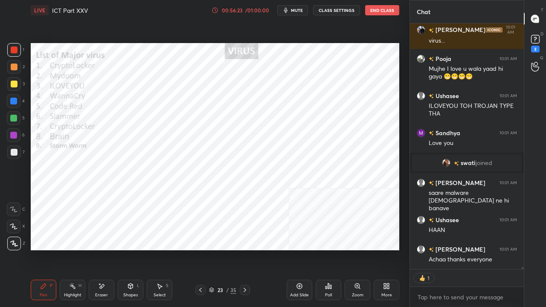
scroll to position [26182, 0]
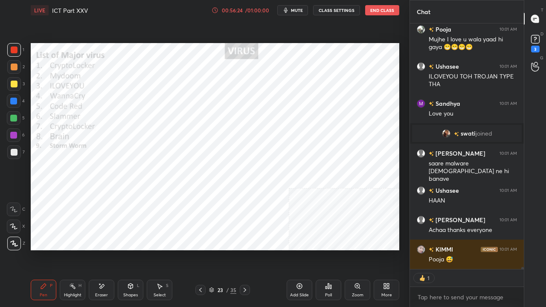
click at [243, 249] on icon at bounding box center [244, 290] width 7 height 7
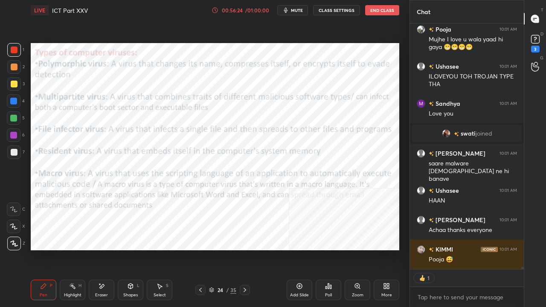
scroll to position [26202, 0]
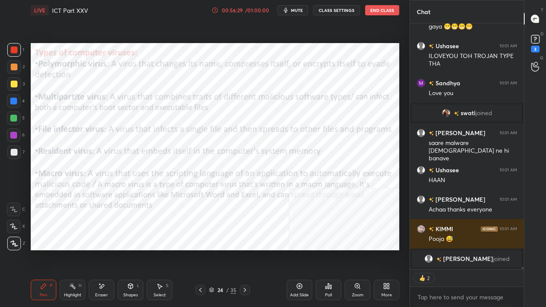
click at [223, 249] on div "24" at bounding box center [220, 289] width 9 height 5
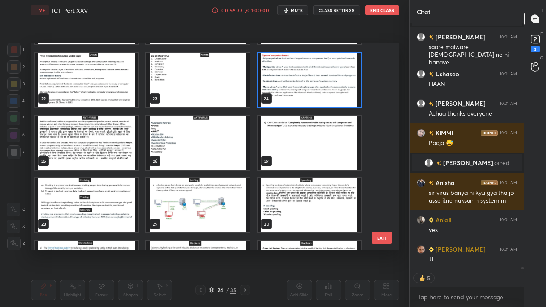
scroll to position [433, 0]
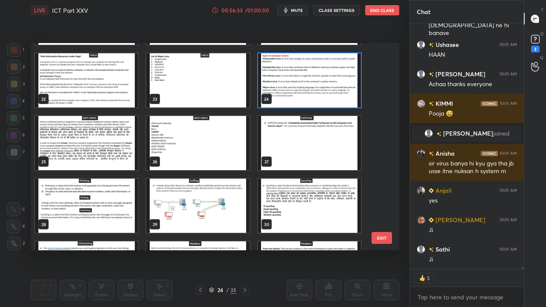
drag, startPoint x: 380, startPoint y: 236, endPoint x: 369, endPoint y: 230, distance: 12.8
click at [380, 237] on button "EXIT" at bounding box center [381, 238] width 20 height 12
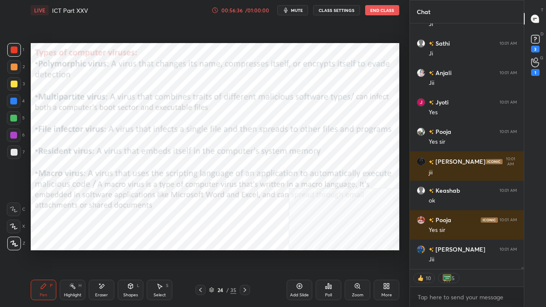
drag, startPoint x: 216, startPoint y: 291, endPoint x: 228, endPoint y: 253, distance: 39.2
click at [217, 249] on div "24" at bounding box center [220, 289] width 9 height 5
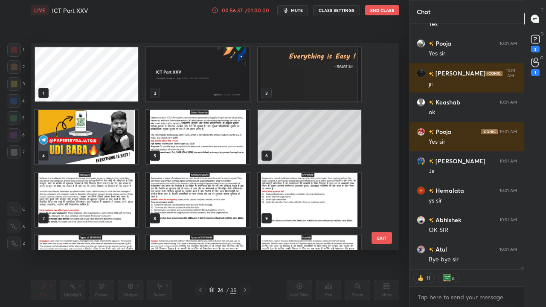
click at [214, 72] on img "grid" at bounding box center [197, 74] width 103 height 54
click at [216, 71] on img "grid" at bounding box center [197, 74] width 103 height 54
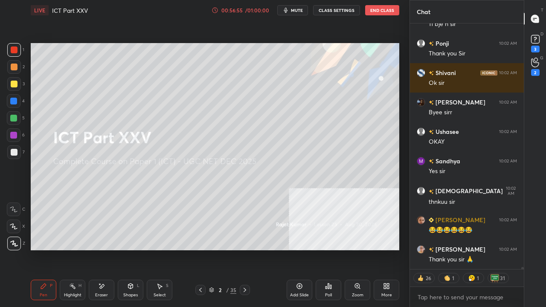
click at [14, 84] on div at bounding box center [14, 84] width 7 height 7
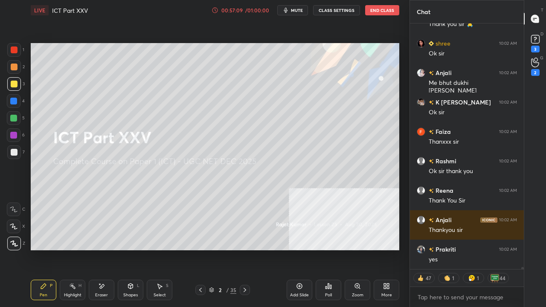
click at [14, 48] on div at bounding box center [14, 49] width 7 height 7
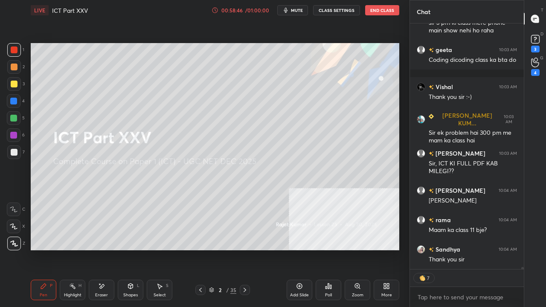
scroll to position [30112, 0]
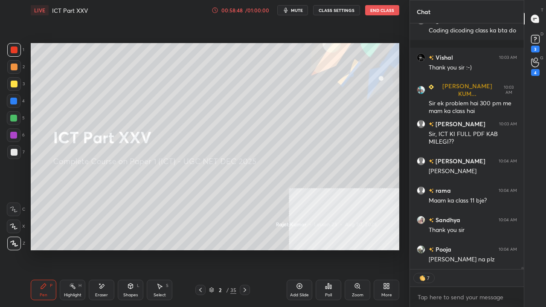
click at [540, 40] on div "D Doubts (D) 3" at bounding box center [535, 43] width 22 height 24
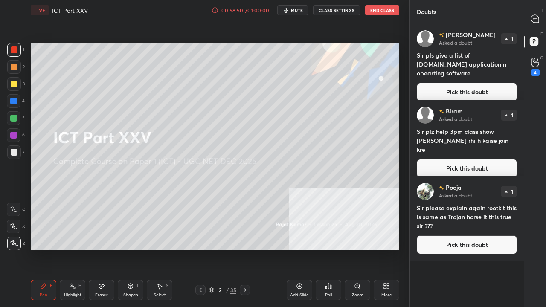
click at [445, 240] on button "Pick this doubt" at bounding box center [467, 244] width 100 height 19
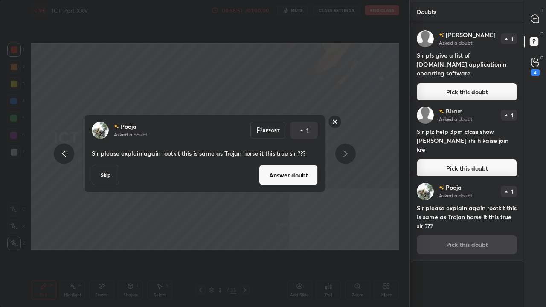
click at [301, 177] on button "Answer doubt" at bounding box center [288, 175] width 59 height 20
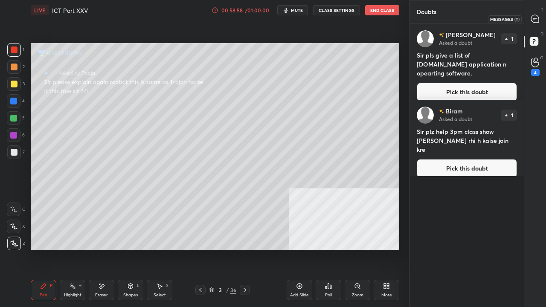
click at [535, 18] on icon at bounding box center [534, 18] width 3 height 0
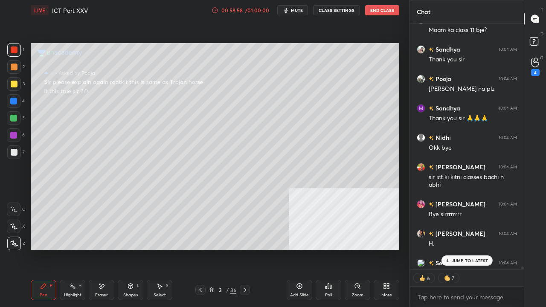
scroll to position [243, 111]
click at [455, 249] on p "JUMP TO LATEST" at bounding box center [470, 260] width 37 height 5
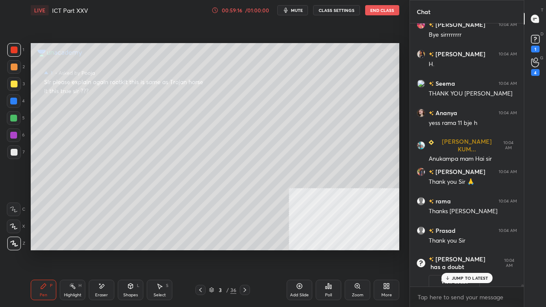
scroll to position [29902, 0]
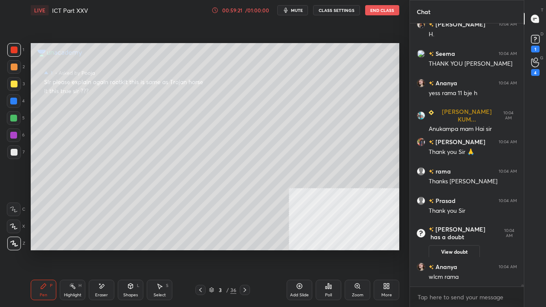
click at [11, 84] on div at bounding box center [14, 84] width 7 height 7
click at [12, 84] on div at bounding box center [14, 84] width 7 height 7
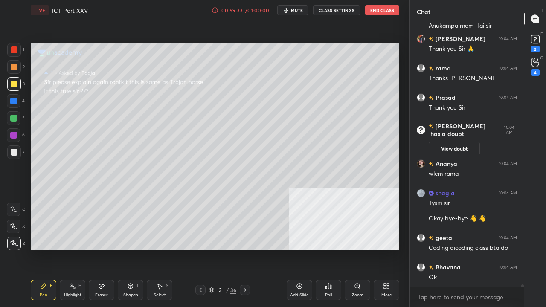
scroll to position [30035, 0]
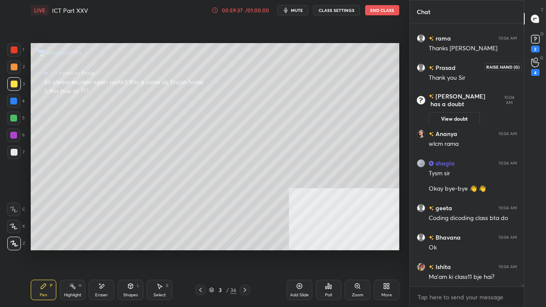
click at [538, 64] on icon at bounding box center [535, 63] width 8 height 10
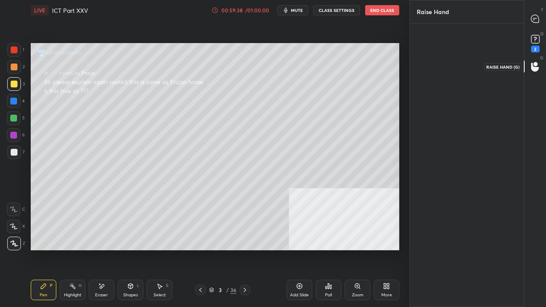
scroll to position [3, 3]
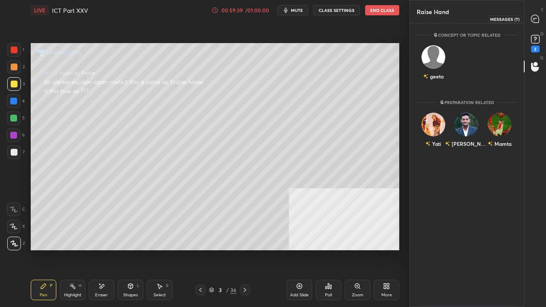
drag, startPoint x: 535, startPoint y: 20, endPoint x: 525, endPoint y: 24, distance: 10.5
click at [536, 20] on icon at bounding box center [535, 19] width 8 height 8
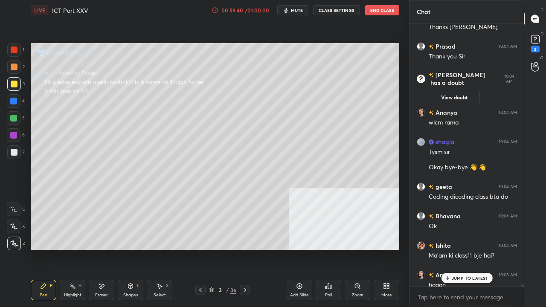
scroll to position [30297, 0]
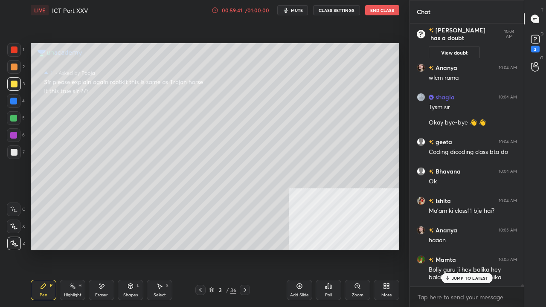
click at [222, 249] on div "3" at bounding box center [220, 289] width 9 height 5
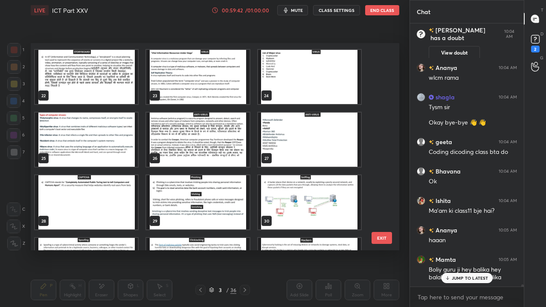
scroll to position [545, 0]
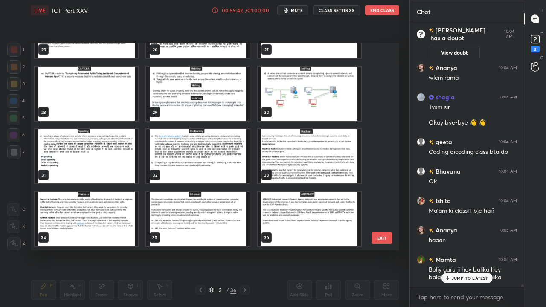
click at [379, 238] on button "EXIT" at bounding box center [381, 238] width 20 height 12
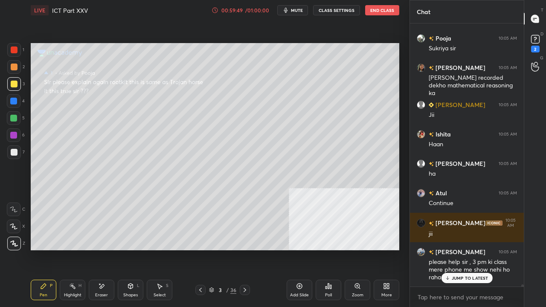
scroll to position [30703, 0]
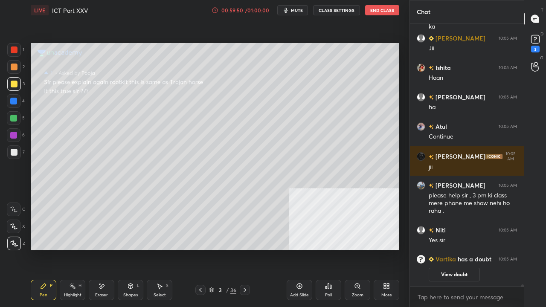
click at [387, 249] on icon at bounding box center [388, 288] width 2 height 2
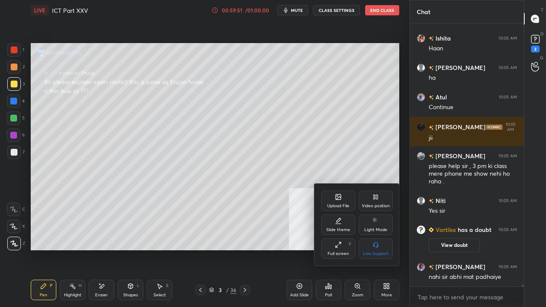
click at [338, 199] on icon at bounding box center [338, 196] width 5 height 5
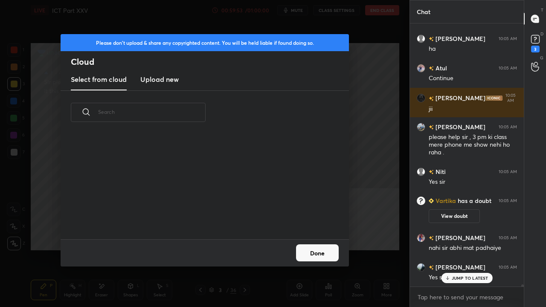
click at [315, 249] on button "Done" at bounding box center [317, 252] width 43 height 17
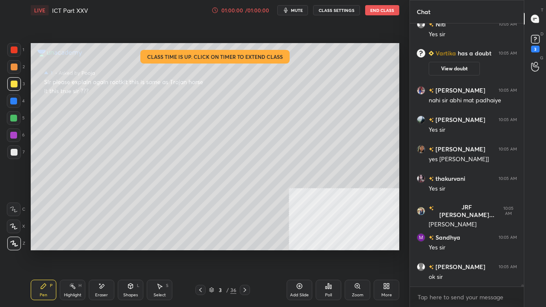
click at [377, 12] on button "End Class" at bounding box center [382, 10] width 34 height 10
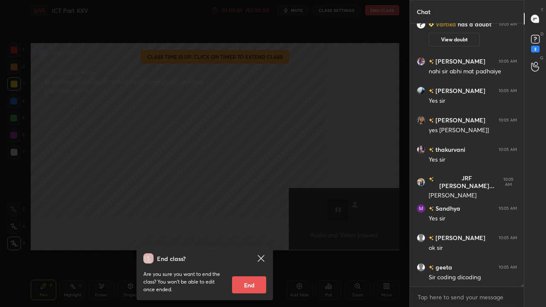
drag, startPoint x: 252, startPoint y: 283, endPoint x: 252, endPoint y: 269, distance: 14.1
click at [252, 249] on button "End" at bounding box center [249, 284] width 34 height 17
type textarea "x"
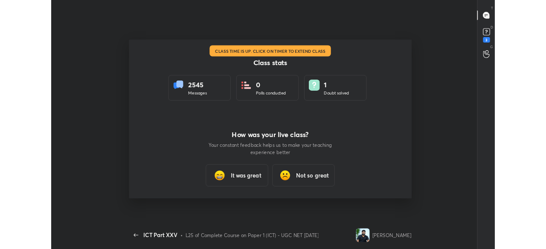
scroll to position [42441, 42097]
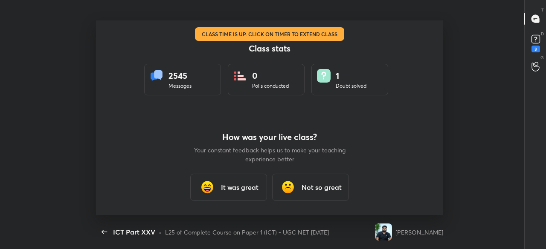
type textarea "x"
